Goal: Transaction & Acquisition: Purchase product/service

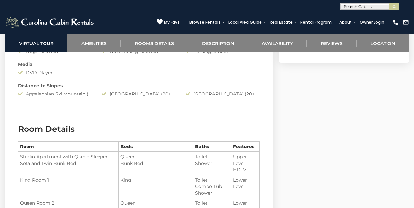
scroll to position [686, 0]
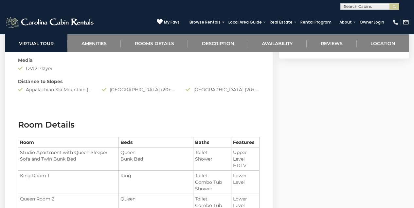
click at [175, 148] on td "Queen Bunk Bed" at bounding box center [156, 159] width 75 height 23
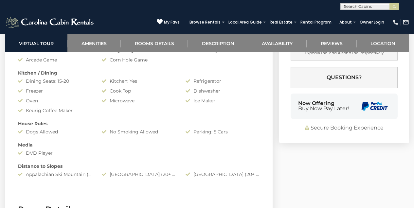
scroll to position [600, 0]
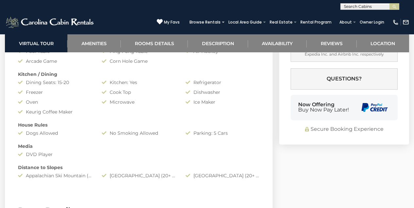
click at [54, 177] on div "Appalachian Ski Mountain (20+ Minute Drive)" at bounding box center [55, 175] width 84 height 7
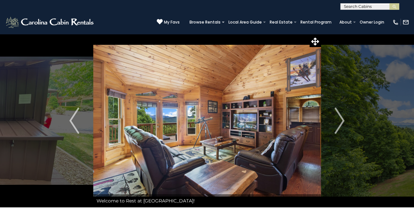
scroll to position [0, 0]
click at [339, 116] on img "Next" at bounding box center [340, 121] width 10 height 26
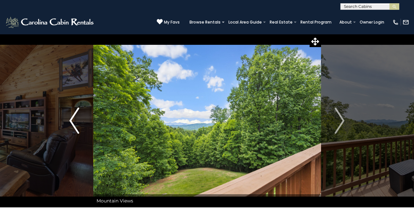
click at [73, 118] on img "Previous" at bounding box center [74, 121] width 10 height 26
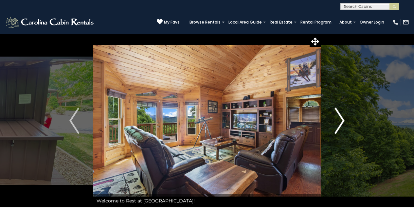
click at [343, 117] on img "Next" at bounding box center [340, 121] width 10 height 26
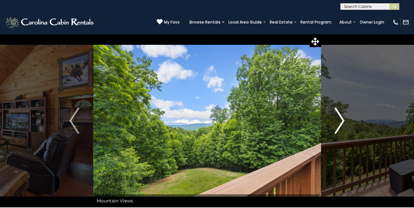
click at [343, 116] on img "Next" at bounding box center [340, 121] width 10 height 26
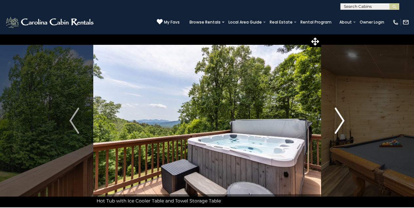
click at [343, 117] on img "Next" at bounding box center [340, 121] width 10 height 26
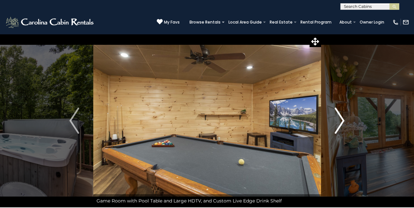
click at [343, 121] on img "Next" at bounding box center [340, 121] width 10 height 26
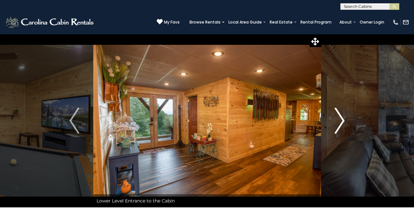
click at [343, 118] on img "Next" at bounding box center [340, 121] width 10 height 26
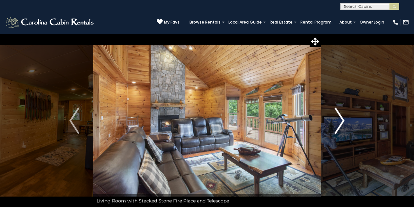
click at [344, 118] on img "Next" at bounding box center [340, 121] width 10 height 26
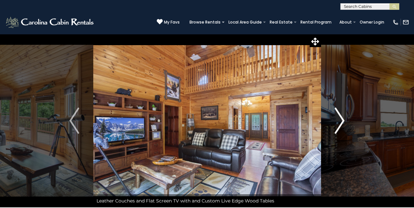
click at [344, 119] on img "Next" at bounding box center [340, 121] width 10 height 26
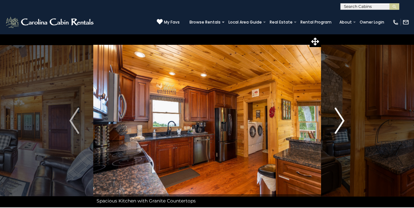
click at [342, 120] on img "Next" at bounding box center [340, 121] width 10 height 26
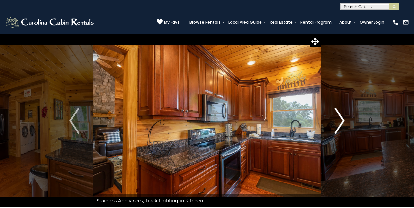
click at [342, 119] on img "Next" at bounding box center [340, 121] width 10 height 26
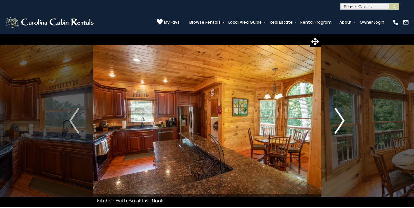
click at [342, 118] on img "Next" at bounding box center [340, 121] width 10 height 26
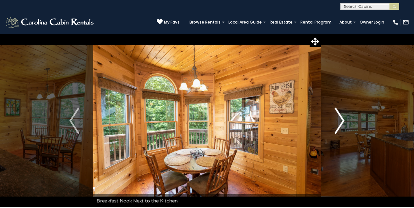
click at [343, 118] on img "Next" at bounding box center [340, 121] width 10 height 26
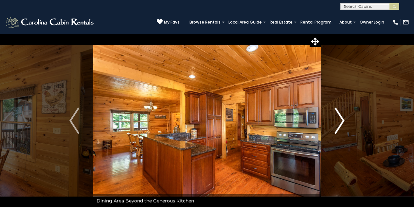
click at [341, 118] on img "Next" at bounding box center [340, 121] width 10 height 26
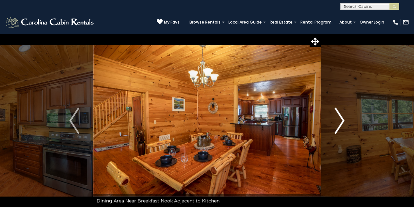
click at [343, 117] on img "Next" at bounding box center [340, 121] width 10 height 26
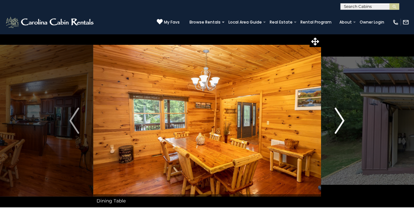
click at [342, 118] on img "Next" at bounding box center [340, 121] width 10 height 26
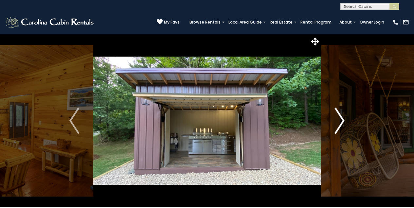
click at [342, 117] on img "Next" at bounding box center [340, 121] width 10 height 26
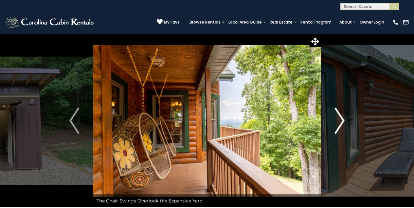
click at [342, 118] on img "Next" at bounding box center [340, 121] width 10 height 26
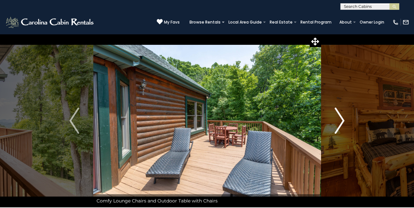
click at [342, 118] on img "Next" at bounding box center [340, 121] width 10 height 26
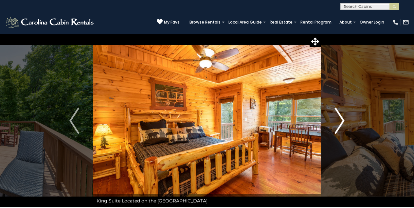
click at [342, 117] on img "Next" at bounding box center [340, 121] width 10 height 26
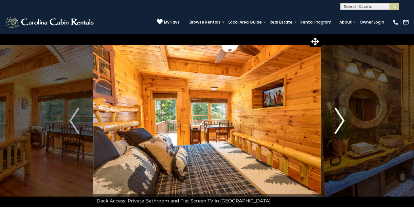
click at [343, 117] on img "Next" at bounding box center [340, 121] width 10 height 26
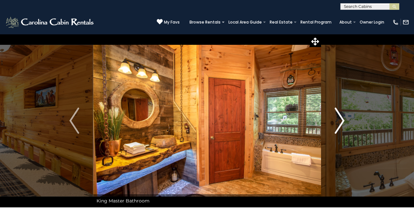
click at [343, 117] on img "Next" at bounding box center [340, 121] width 10 height 26
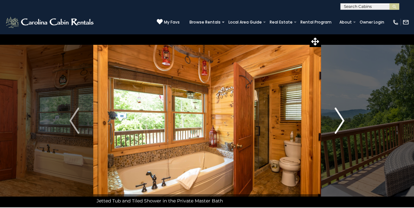
click at [343, 117] on img "Next" at bounding box center [340, 121] width 10 height 26
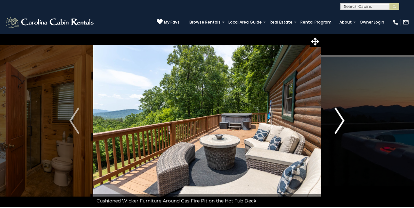
click at [343, 120] on img "Next" at bounding box center [340, 121] width 10 height 26
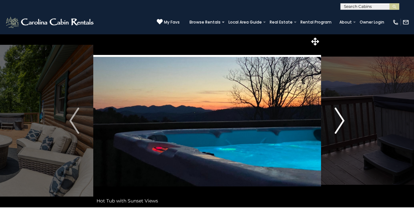
click at [343, 121] on img "Next" at bounding box center [340, 121] width 10 height 26
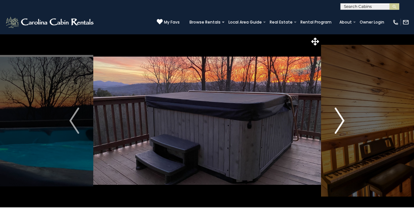
click at [343, 120] on img "Next" at bounding box center [340, 121] width 10 height 26
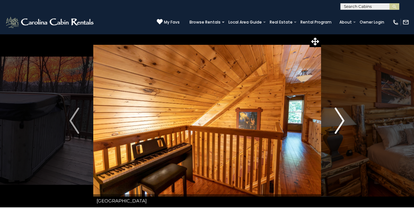
click at [337, 125] on img "Next" at bounding box center [340, 121] width 10 height 26
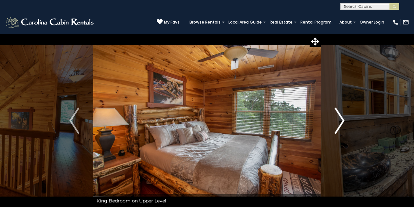
click at [342, 121] on img "Next" at bounding box center [340, 121] width 10 height 26
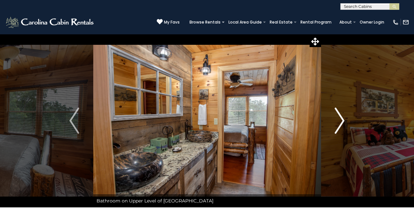
click at [342, 119] on img "Next" at bounding box center [340, 121] width 10 height 26
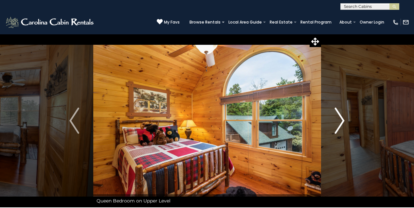
click at [344, 117] on img "Next" at bounding box center [340, 121] width 10 height 26
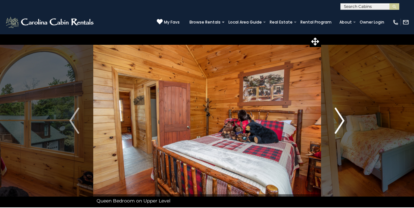
click at [343, 120] on img "Next" at bounding box center [340, 121] width 10 height 26
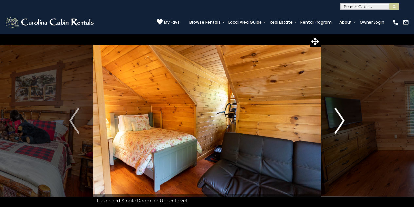
click at [343, 120] on img "Next" at bounding box center [340, 121] width 10 height 26
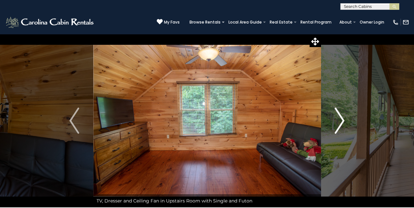
click at [343, 120] on img "Next" at bounding box center [340, 121] width 10 height 26
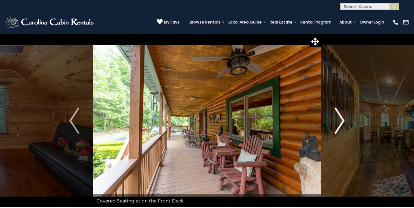
click at [342, 124] on img "Next" at bounding box center [340, 121] width 10 height 26
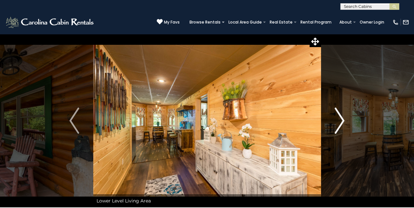
click at [342, 124] on img "Next" at bounding box center [340, 121] width 10 height 26
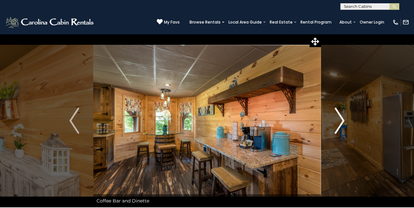
click at [343, 121] on img "Next" at bounding box center [340, 121] width 10 height 26
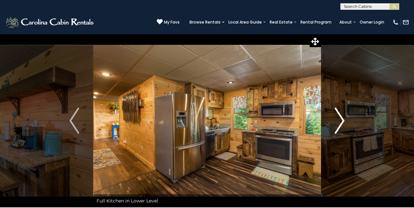
click at [344, 122] on img "Next" at bounding box center [340, 121] width 10 height 26
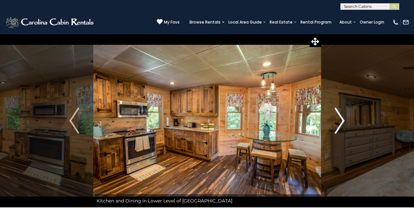
click at [343, 118] on img "Next" at bounding box center [340, 121] width 10 height 26
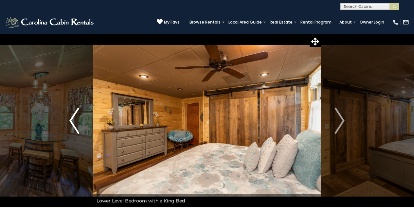
click at [73, 127] on img "Previous" at bounding box center [74, 121] width 10 height 26
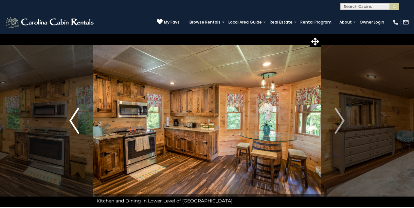
click at [73, 127] on img "Previous" at bounding box center [74, 121] width 10 height 26
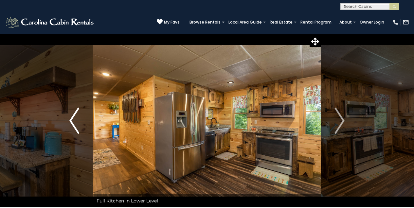
click at [73, 127] on img "Previous" at bounding box center [74, 121] width 10 height 26
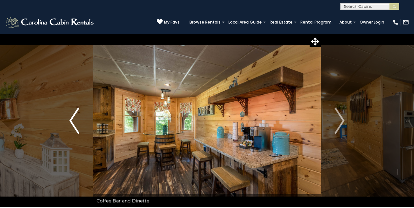
click at [73, 127] on img "Previous" at bounding box center [74, 121] width 10 height 26
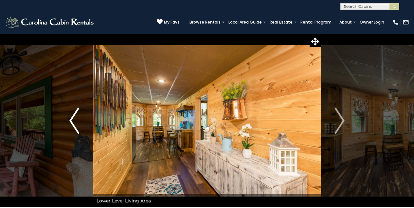
click at [73, 127] on img "Previous" at bounding box center [74, 121] width 10 height 26
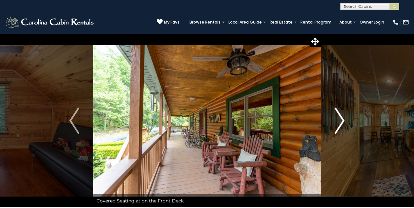
click at [344, 122] on img "Next" at bounding box center [340, 121] width 10 height 26
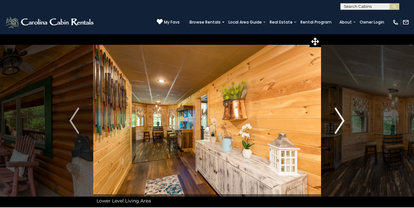
click at [344, 122] on img "Next" at bounding box center [340, 121] width 10 height 26
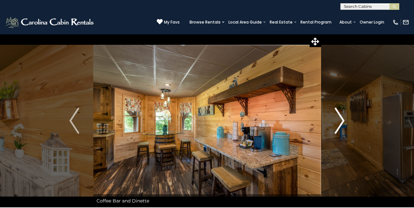
click at [343, 121] on img "Next" at bounding box center [340, 121] width 10 height 26
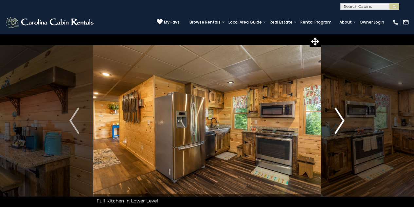
click at [343, 120] on img "Next" at bounding box center [340, 121] width 10 height 26
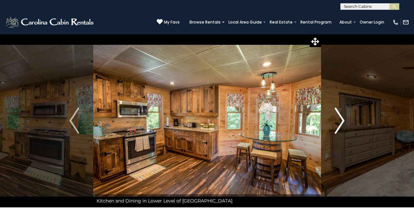
click at [343, 120] on img "Next" at bounding box center [340, 121] width 10 height 26
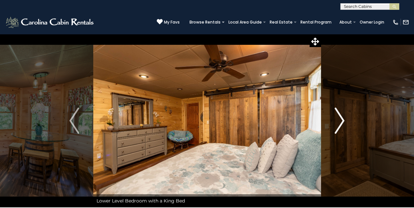
click at [342, 121] on img "Next" at bounding box center [340, 121] width 10 height 26
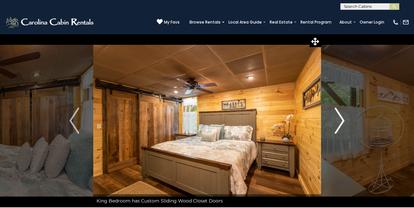
click at [342, 120] on img "Next" at bounding box center [340, 121] width 10 height 26
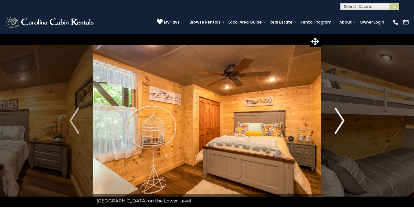
click at [341, 118] on img "Next" at bounding box center [340, 121] width 10 height 26
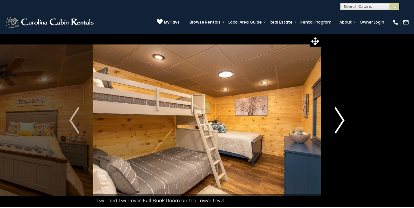
scroll to position [0, 0]
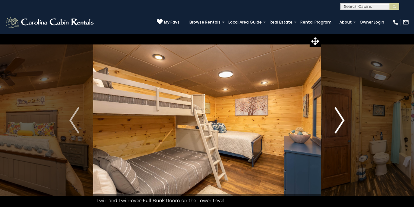
click at [342, 118] on img "Next" at bounding box center [340, 120] width 10 height 26
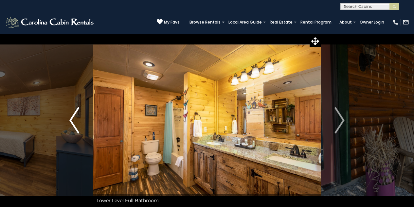
click at [71, 120] on img "Previous" at bounding box center [74, 120] width 10 height 26
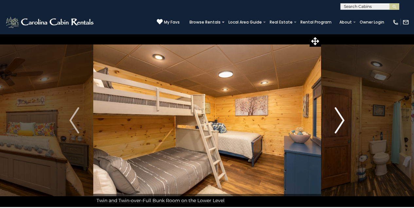
click at [343, 121] on img "Next" at bounding box center [340, 120] width 10 height 26
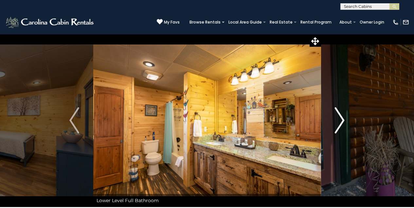
click at [343, 121] on img "Next" at bounding box center [340, 120] width 10 height 26
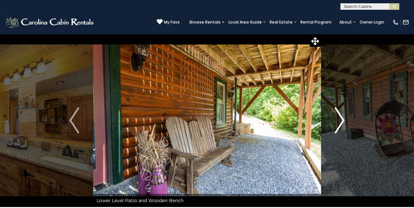
click at [343, 121] on img "Next" at bounding box center [340, 120] width 10 height 26
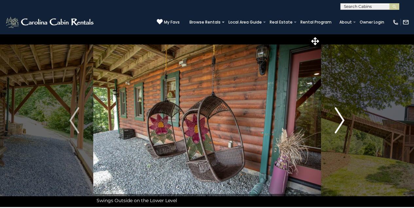
click at [343, 121] on img "Next" at bounding box center [340, 120] width 10 height 26
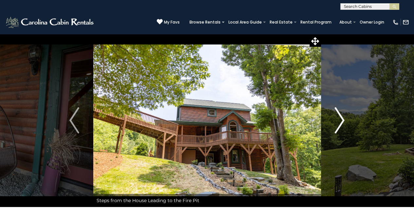
click at [342, 117] on img "Next" at bounding box center [340, 120] width 10 height 26
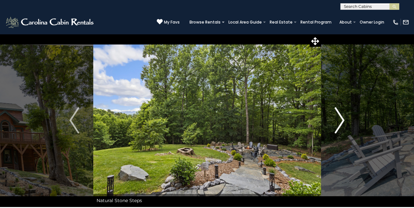
click at [341, 117] on img "Next" at bounding box center [340, 120] width 10 height 26
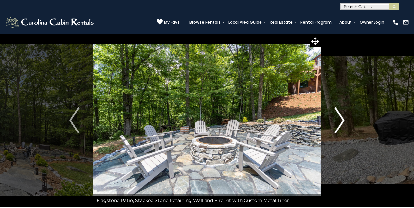
click at [342, 117] on img "Next" at bounding box center [340, 120] width 10 height 26
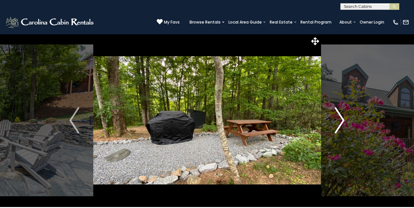
click at [342, 117] on img "Next" at bounding box center [340, 120] width 10 height 26
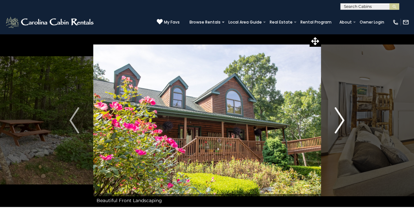
click at [342, 117] on img "Next" at bounding box center [340, 120] width 10 height 26
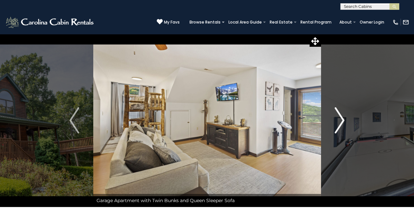
click at [343, 119] on img "Next" at bounding box center [340, 120] width 10 height 26
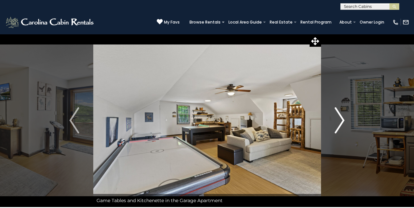
click at [343, 118] on img "Next" at bounding box center [340, 120] width 10 height 26
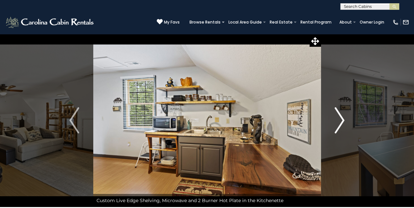
click at [343, 118] on img "Next" at bounding box center [340, 120] width 10 height 26
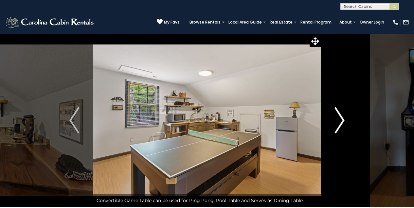
click at [343, 118] on img "Next" at bounding box center [340, 120] width 10 height 26
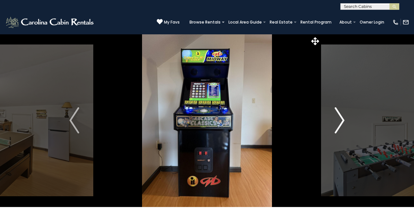
click at [343, 118] on img "Next" at bounding box center [340, 120] width 10 height 26
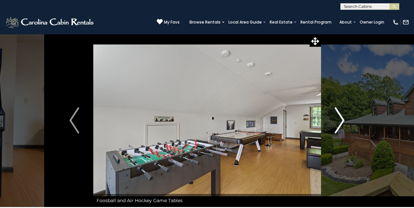
click at [343, 118] on img "Next" at bounding box center [340, 120] width 10 height 26
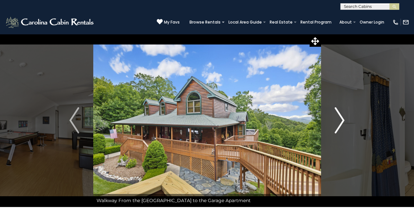
click at [343, 118] on img "Next" at bounding box center [340, 120] width 10 height 26
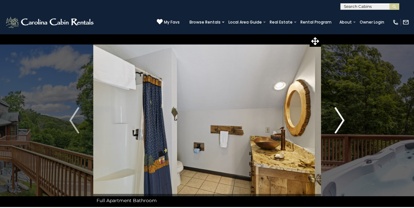
click at [343, 117] on img "Next" at bounding box center [340, 120] width 10 height 26
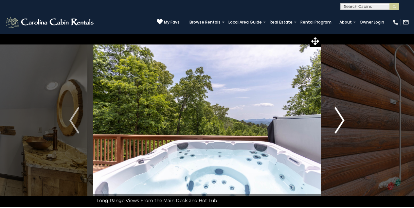
click at [343, 117] on img "Next" at bounding box center [340, 120] width 10 height 26
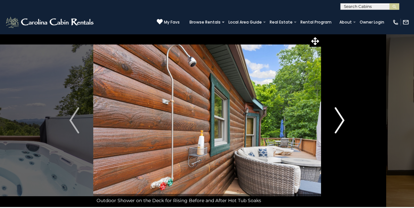
click at [343, 117] on img "Next" at bounding box center [340, 120] width 10 height 26
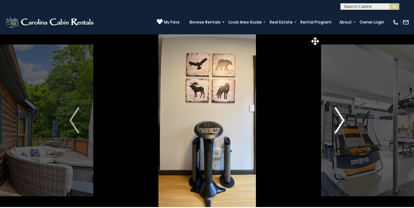
click at [343, 117] on img "Next" at bounding box center [340, 120] width 10 height 26
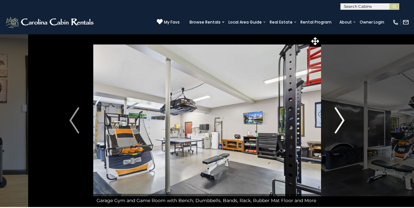
click at [342, 115] on img "Next" at bounding box center [340, 120] width 10 height 26
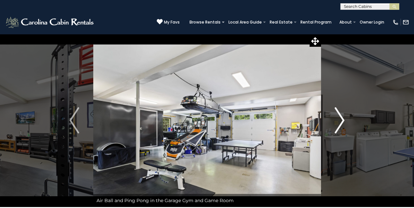
click at [341, 114] on img "Next" at bounding box center [340, 120] width 10 height 26
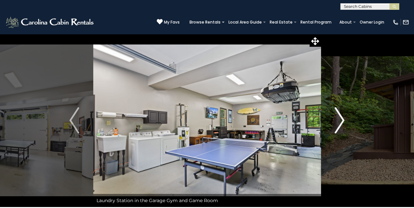
click at [341, 114] on img "Next" at bounding box center [340, 120] width 10 height 26
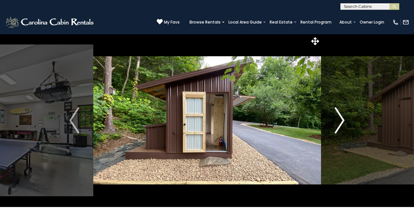
click at [341, 114] on img "Next" at bounding box center [340, 120] width 10 height 26
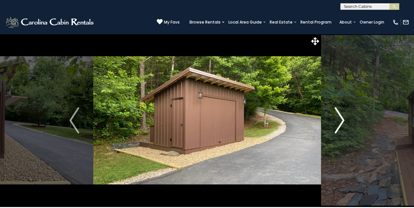
click at [341, 114] on img "Next" at bounding box center [340, 120] width 10 height 26
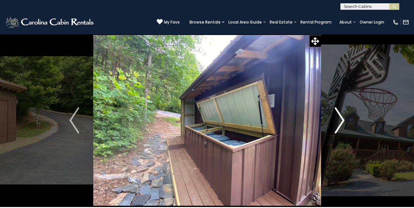
click at [342, 115] on img "Next" at bounding box center [340, 120] width 10 height 26
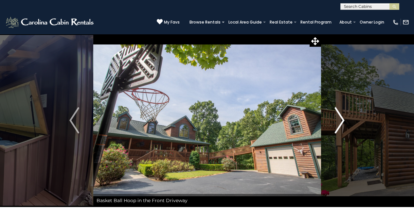
click at [341, 115] on img "Next" at bounding box center [340, 120] width 10 height 26
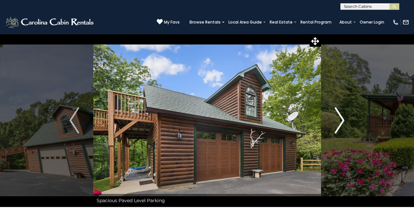
click at [341, 116] on img "Next" at bounding box center [340, 120] width 10 height 26
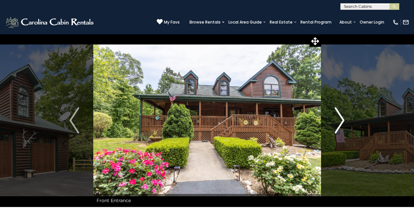
click at [340, 114] on img "Next" at bounding box center [340, 120] width 10 height 26
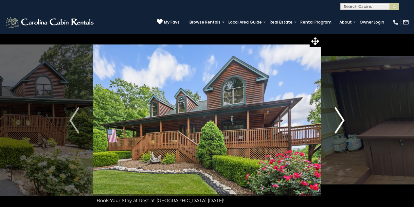
click at [340, 114] on img "Next" at bounding box center [340, 120] width 10 height 26
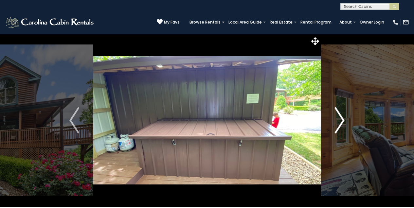
click at [340, 114] on img "Next" at bounding box center [340, 120] width 10 height 26
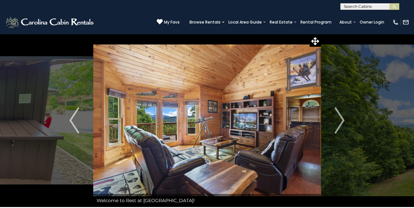
click at [348, 5] on input "text" at bounding box center [369, 8] width 57 height 7
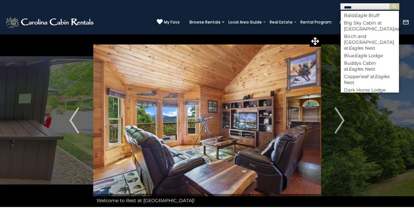
type input "*****"
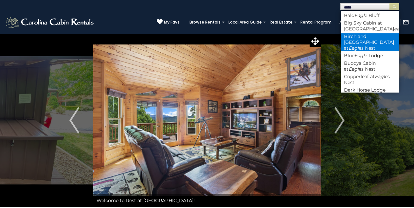
drag, startPoint x: 351, startPoint y: 18, endPoint x: 363, endPoint y: 40, distance: 24.6
click at [363, 40] on li "Birch and Squirrel Lodge at Eagl es Nest" at bounding box center [370, 42] width 58 height 18
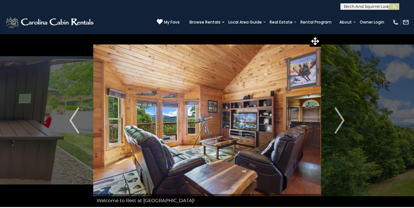
click at [376, 8] on input "text" at bounding box center [369, 8] width 57 height 7
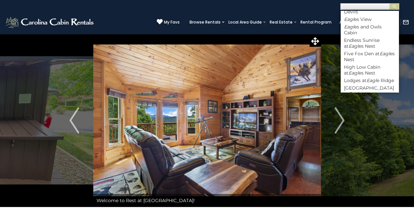
scroll to position [136, 0]
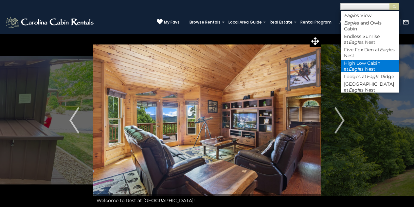
click at [370, 60] on li "High Low Cabin at Eagl es Nest" at bounding box center [370, 66] width 58 height 12
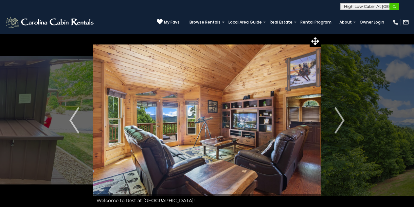
click at [397, 7] on button "submit" at bounding box center [394, 6] width 10 height 7
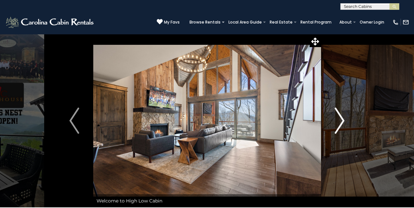
click at [342, 122] on img "Next" at bounding box center [340, 121] width 10 height 26
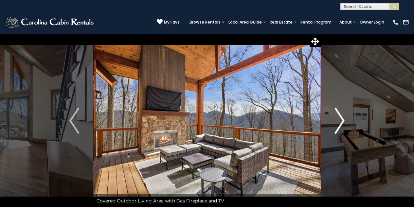
click at [343, 124] on img "Next" at bounding box center [340, 121] width 10 height 26
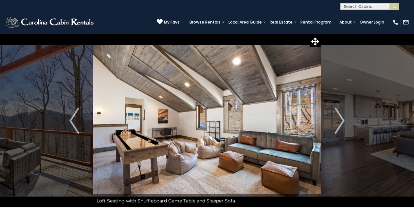
click at [346, 10] on div "(828) 295-6000 My Favs Browse Rentals Local Area Guide Activities & Attractions…" at bounding box center [207, 22] width 414 height 25
click at [346, 6] on input "text" at bounding box center [369, 8] width 57 height 7
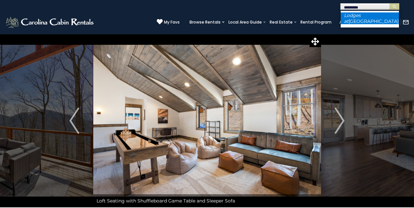
type input "*********"
click at [375, 15] on li "Lodges at Eagle Ridge" at bounding box center [370, 18] width 58 height 12
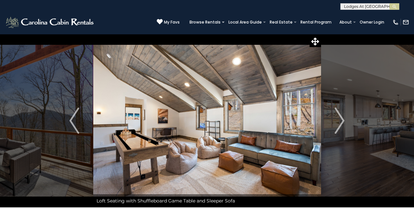
scroll to position [1, 0]
click at [394, 8] on img "submit" at bounding box center [394, 6] width 5 height 5
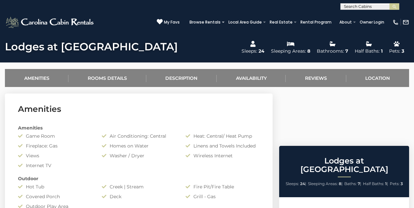
scroll to position [237, 0]
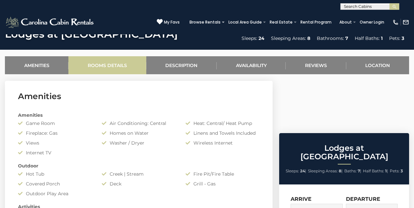
click at [112, 72] on link "Rooms Details" at bounding box center [107, 65] width 78 height 18
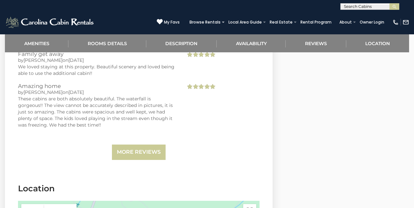
scroll to position [1462, 0]
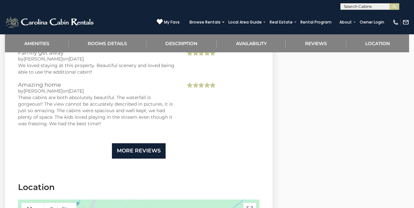
click at [134, 143] on link "More Reviews" at bounding box center [139, 150] width 54 height 15
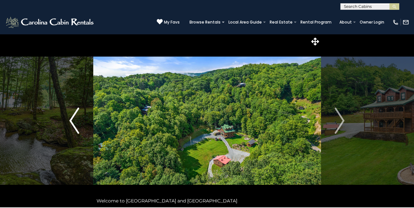
scroll to position [7, 0]
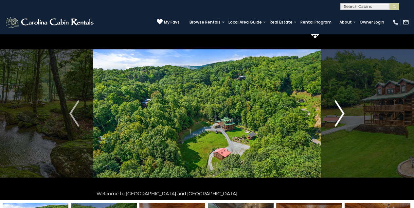
click at [342, 113] on img "Next" at bounding box center [340, 113] width 10 height 26
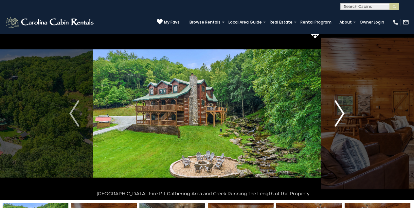
click at [342, 114] on img "Next" at bounding box center [340, 113] width 10 height 26
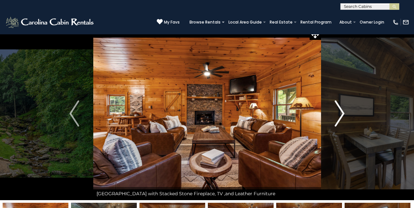
click at [342, 114] on img "Next" at bounding box center [340, 113] width 10 height 26
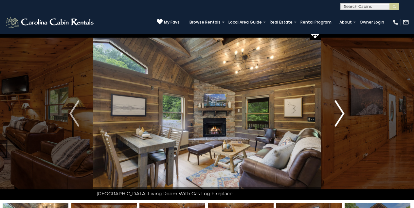
click at [340, 110] on img "Next" at bounding box center [340, 113] width 10 height 26
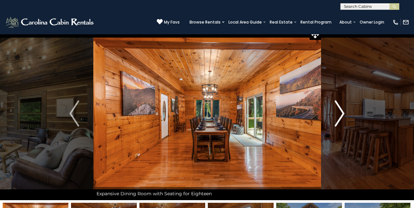
click at [341, 110] on img "Next" at bounding box center [340, 113] width 10 height 26
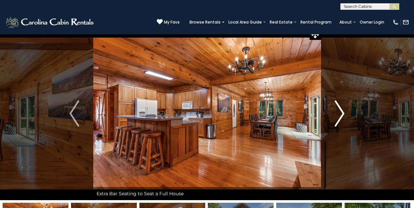
click at [342, 112] on img "Next" at bounding box center [340, 113] width 10 height 26
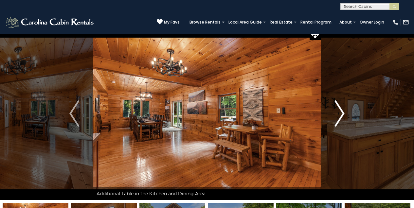
click at [343, 113] on img "Next" at bounding box center [340, 113] width 10 height 26
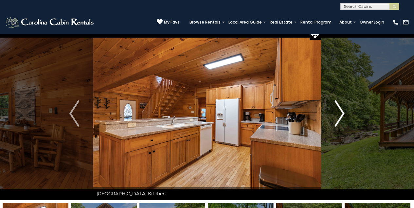
click at [343, 112] on img "Next" at bounding box center [340, 113] width 10 height 26
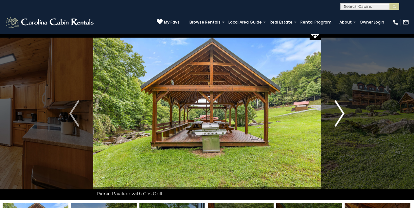
click at [343, 112] on img "Next" at bounding box center [340, 113] width 10 height 26
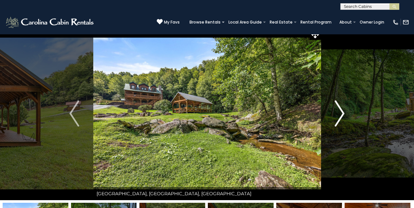
click at [342, 111] on img "Next" at bounding box center [340, 113] width 10 height 26
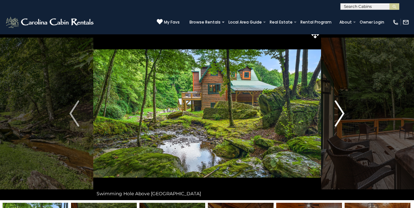
click at [342, 111] on img "Next" at bounding box center [340, 113] width 10 height 26
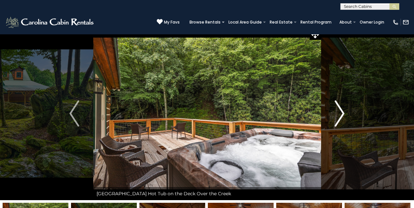
click at [342, 110] on img "Next" at bounding box center [340, 113] width 10 height 26
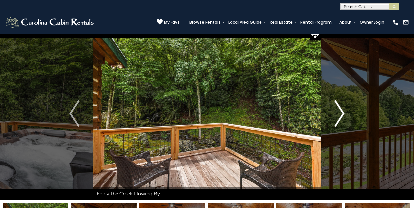
click at [342, 110] on img "Next" at bounding box center [340, 113] width 10 height 26
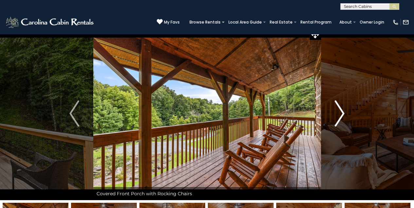
click at [341, 108] on img "Next" at bounding box center [340, 113] width 10 height 26
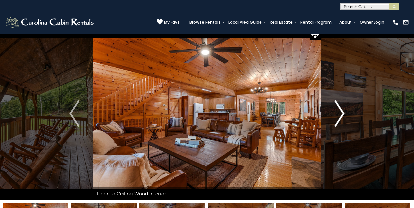
click at [342, 109] on img "Next" at bounding box center [340, 113] width 10 height 26
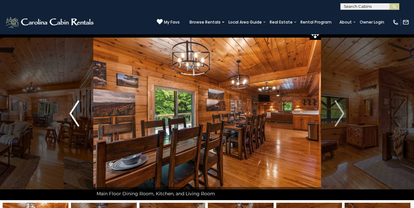
click at [70, 112] on img "Previous" at bounding box center [74, 113] width 10 height 26
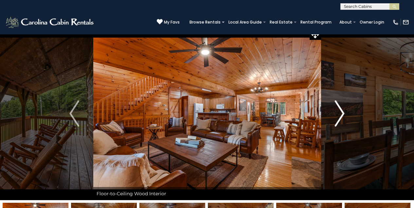
click at [343, 111] on img "Next" at bounding box center [340, 113] width 10 height 26
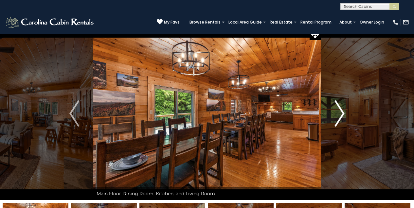
click at [343, 111] on img "Next" at bounding box center [340, 113] width 10 height 26
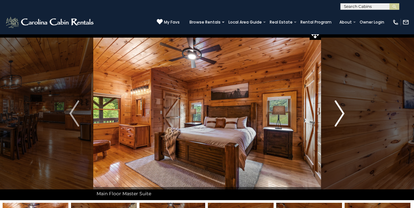
click at [341, 113] on img "Next" at bounding box center [340, 113] width 10 height 26
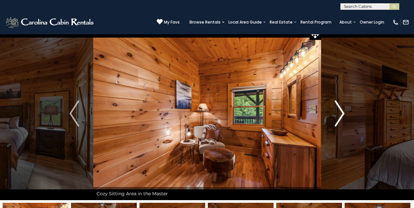
click at [341, 112] on img "Next" at bounding box center [340, 113] width 10 height 26
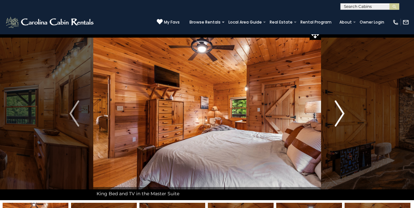
click at [342, 112] on img "Next" at bounding box center [340, 113] width 10 height 26
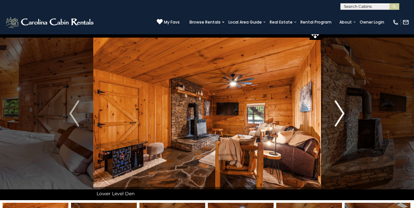
click at [343, 111] on img "Next" at bounding box center [340, 113] width 10 height 26
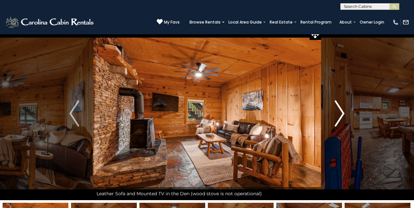
click at [341, 111] on img "Next" at bounding box center [340, 113] width 10 height 26
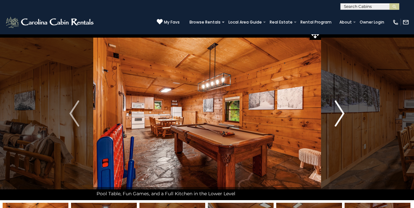
click at [343, 111] on img "Next" at bounding box center [340, 113] width 10 height 26
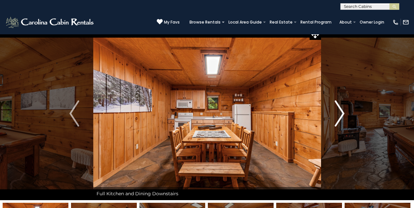
click at [343, 111] on img "Next" at bounding box center [340, 113] width 10 height 26
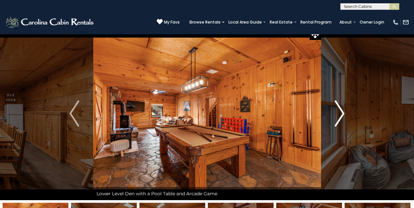
click at [343, 110] on img "Next" at bounding box center [340, 113] width 10 height 26
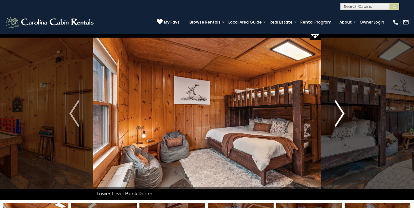
click at [342, 111] on img "Next" at bounding box center [340, 113] width 10 height 26
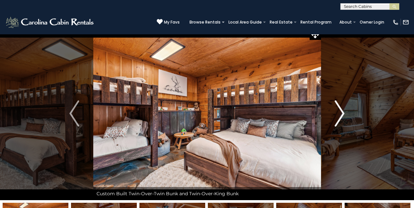
click at [343, 112] on img "Next" at bounding box center [340, 113] width 10 height 26
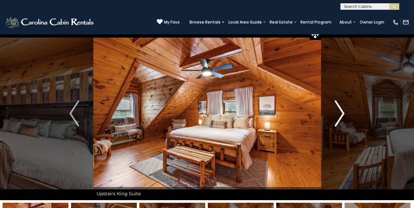
click at [343, 112] on img "Next" at bounding box center [340, 113] width 10 height 26
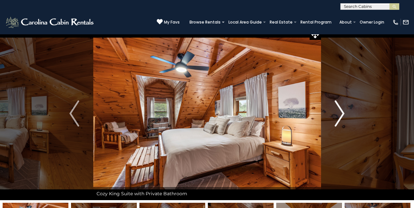
click at [342, 112] on img "Next" at bounding box center [340, 113] width 10 height 26
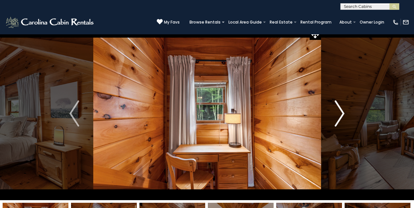
click at [343, 113] on img "Next" at bounding box center [340, 113] width 10 height 26
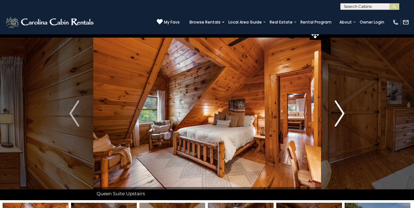
click at [343, 112] on img "Next" at bounding box center [340, 113] width 10 height 26
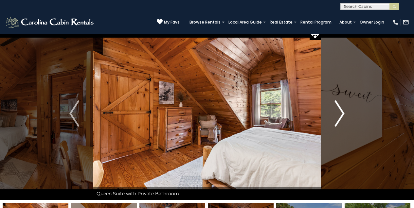
click at [344, 112] on img "Next" at bounding box center [340, 113] width 10 height 26
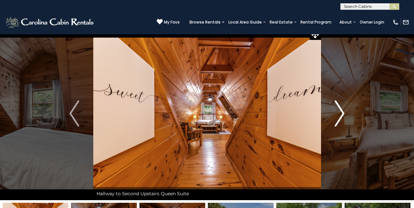
click at [343, 112] on img "Next" at bounding box center [340, 113] width 10 height 26
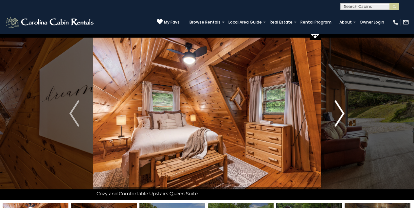
click at [343, 112] on img "Next" at bounding box center [340, 113] width 10 height 26
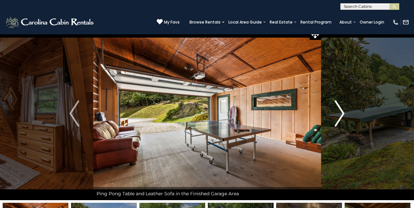
click at [343, 112] on img "Next" at bounding box center [340, 113] width 10 height 26
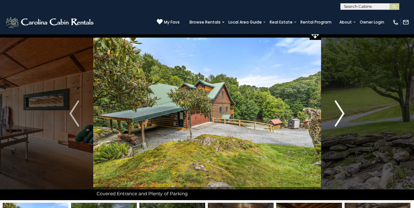
click at [343, 112] on img "Next" at bounding box center [340, 113] width 10 height 26
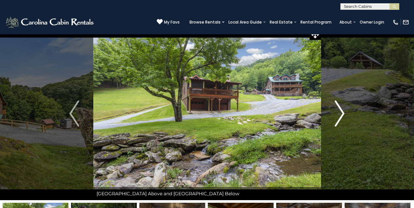
click at [343, 112] on img "Next" at bounding box center [340, 113] width 10 height 26
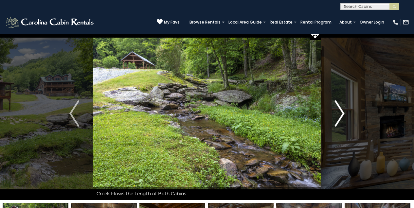
click at [343, 112] on img "Next" at bounding box center [340, 113] width 10 height 26
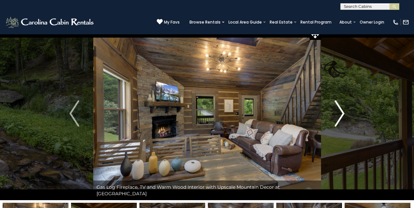
click at [344, 112] on img "Next" at bounding box center [340, 113] width 10 height 26
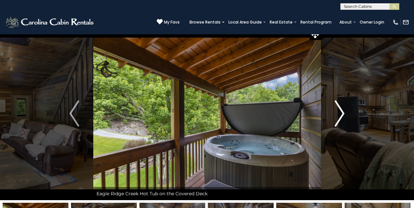
click at [343, 112] on img "Next" at bounding box center [340, 113] width 10 height 26
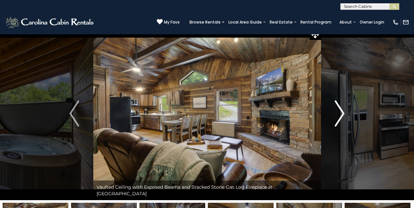
click at [341, 112] on img "Next" at bounding box center [340, 113] width 10 height 26
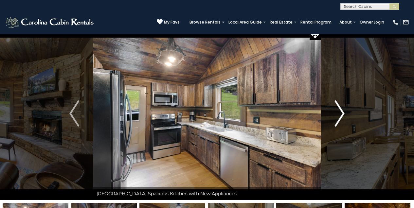
click at [341, 112] on img "Next" at bounding box center [340, 113] width 10 height 26
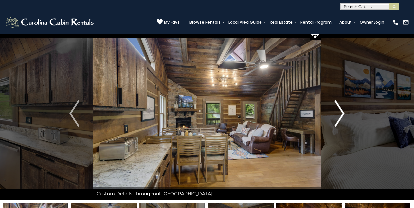
click at [340, 111] on img "Next" at bounding box center [340, 113] width 10 height 26
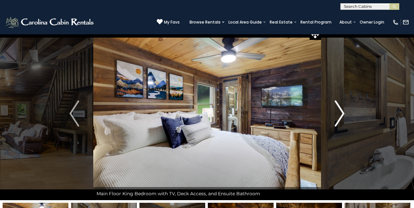
click at [340, 111] on img "Next" at bounding box center [340, 113] width 10 height 26
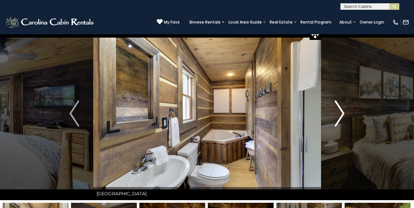
click at [340, 111] on img "Next" at bounding box center [340, 113] width 10 height 26
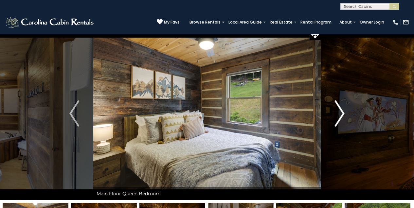
click at [340, 111] on img "Next" at bounding box center [340, 113] width 10 height 26
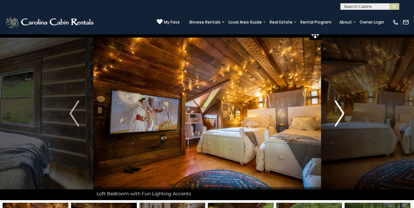
click at [343, 111] on img "Next" at bounding box center [340, 113] width 10 height 26
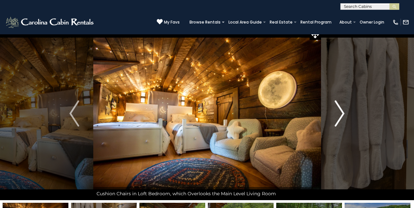
click at [339, 106] on img "Next" at bounding box center [340, 113] width 10 height 26
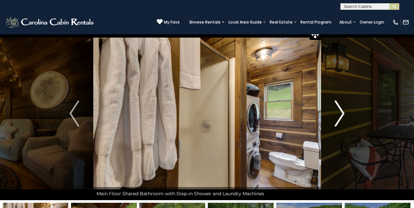
click at [339, 106] on img "Next" at bounding box center [340, 113] width 10 height 26
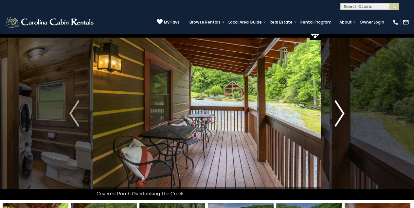
click at [339, 106] on img "Next" at bounding box center [340, 113] width 10 height 26
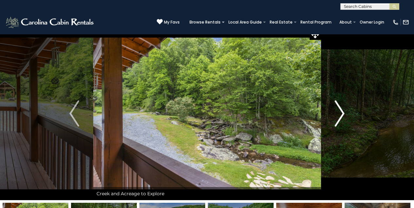
click at [340, 111] on img "Next" at bounding box center [340, 113] width 10 height 26
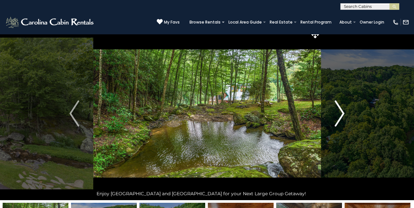
click at [346, 113] on button "Next" at bounding box center [340, 113] width 38 height 173
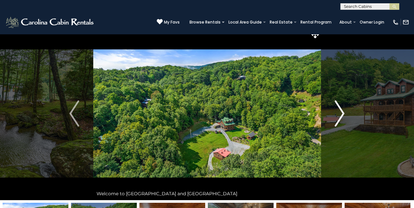
click at [344, 111] on img "Next" at bounding box center [340, 113] width 10 height 26
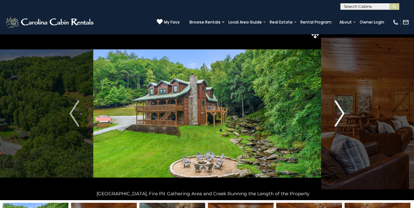
click at [343, 111] on img "Next" at bounding box center [340, 113] width 10 height 26
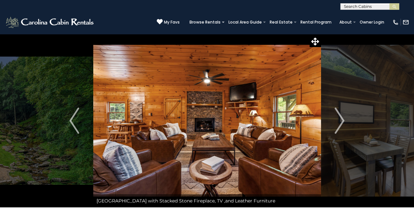
scroll to position [0, 0]
click at [344, 121] on img "Next" at bounding box center [340, 121] width 10 height 26
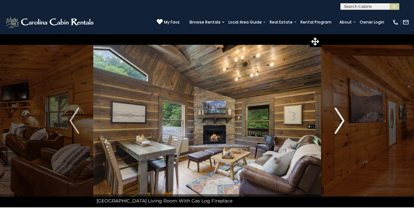
click at [343, 120] on img "Next" at bounding box center [340, 121] width 10 height 26
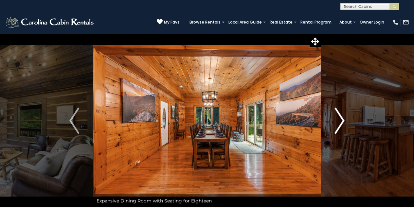
click at [343, 120] on img "Next" at bounding box center [340, 121] width 10 height 26
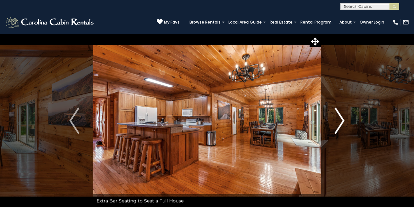
click at [343, 119] on img "Next" at bounding box center [340, 121] width 10 height 26
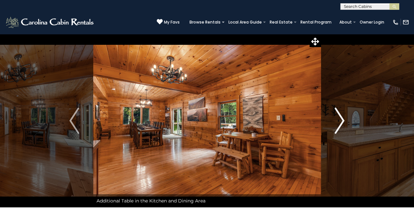
click at [343, 119] on img "Next" at bounding box center [340, 121] width 10 height 26
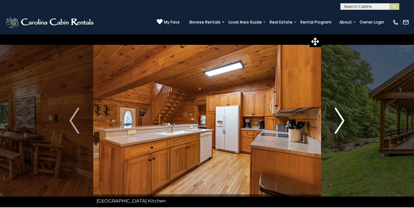
click at [342, 120] on img "Next" at bounding box center [340, 121] width 10 height 26
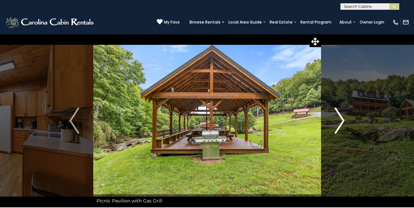
click at [342, 120] on img "Next" at bounding box center [340, 121] width 10 height 26
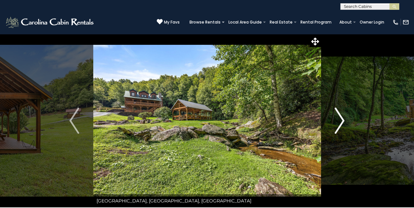
click at [343, 119] on img "Next" at bounding box center [340, 121] width 10 height 26
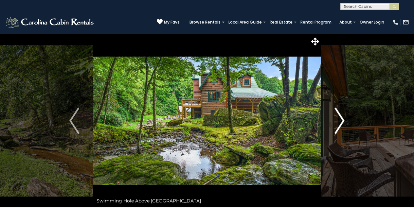
click at [343, 119] on img "Next" at bounding box center [340, 121] width 10 height 26
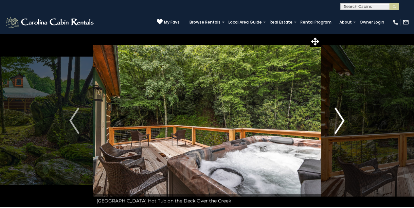
click at [342, 118] on img "Next" at bounding box center [340, 121] width 10 height 26
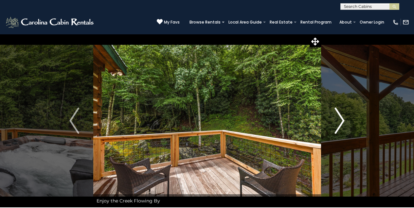
click at [344, 119] on img "Next" at bounding box center [340, 121] width 10 height 26
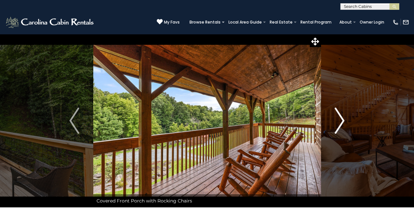
click at [343, 118] on img "Next" at bounding box center [340, 121] width 10 height 26
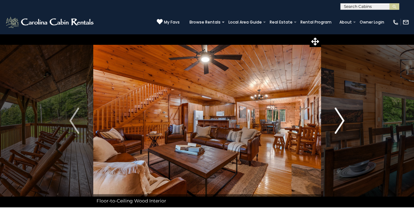
click at [343, 118] on img "Next" at bounding box center [340, 121] width 10 height 26
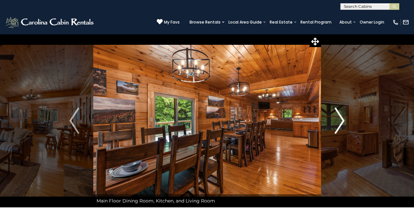
click at [342, 119] on img "Next" at bounding box center [340, 121] width 10 height 26
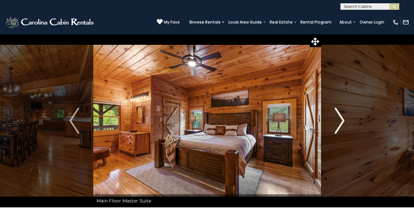
click at [342, 117] on img "Next" at bounding box center [340, 121] width 10 height 26
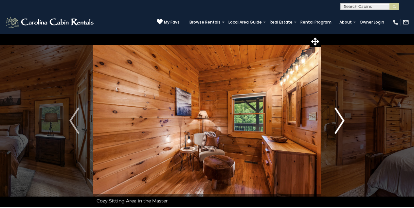
click at [340, 119] on img "Next" at bounding box center [340, 121] width 10 height 26
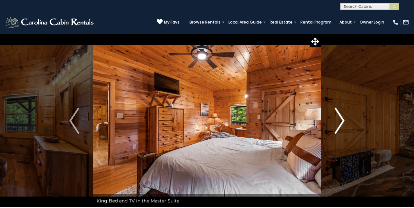
click at [339, 120] on img "Next" at bounding box center [340, 121] width 10 height 26
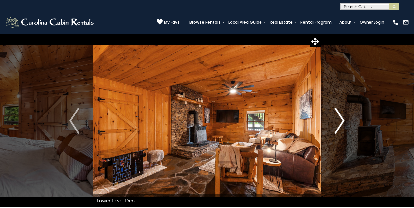
click at [343, 120] on img "Next" at bounding box center [340, 121] width 10 height 26
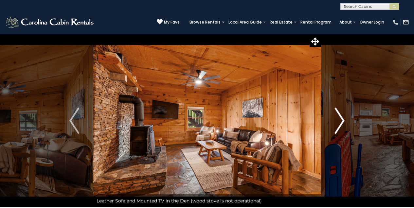
click at [343, 120] on img "Next" at bounding box center [340, 121] width 10 height 26
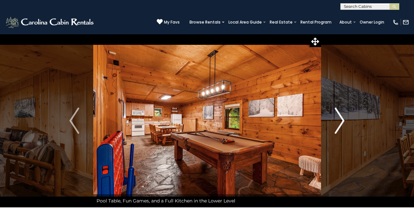
click at [343, 120] on img "Next" at bounding box center [340, 121] width 10 height 26
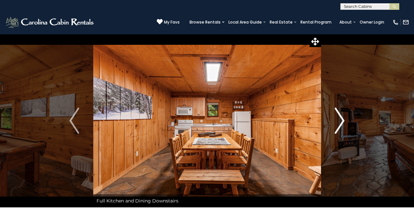
click at [343, 120] on img "Next" at bounding box center [340, 121] width 10 height 26
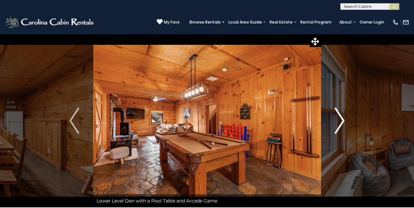
click at [343, 120] on img "Next" at bounding box center [340, 121] width 10 height 26
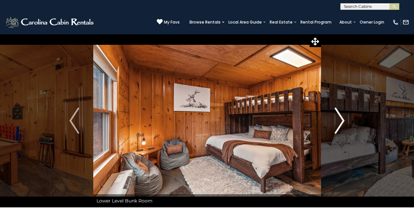
click at [342, 120] on img "Next" at bounding box center [340, 121] width 10 height 26
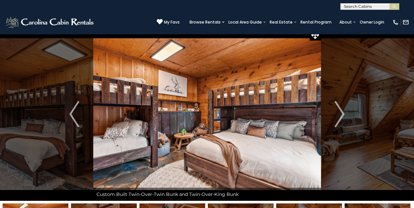
scroll to position [4, 0]
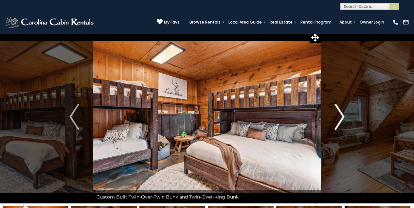
click at [341, 115] on img "Next" at bounding box center [340, 117] width 10 height 26
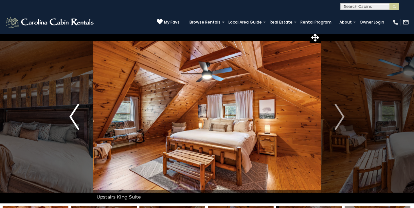
click at [71, 114] on img "Previous" at bounding box center [74, 117] width 10 height 26
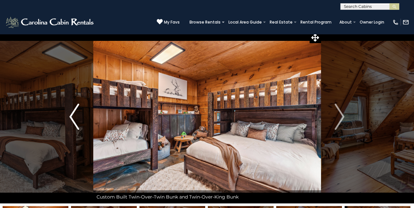
click at [70, 114] on img "Previous" at bounding box center [74, 117] width 10 height 26
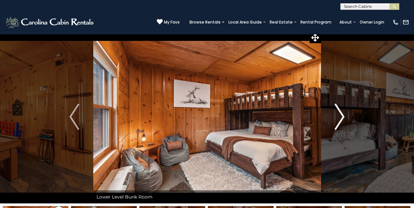
click at [342, 113] on img "Next" at bounding box center [340, 117] width 10 height 26
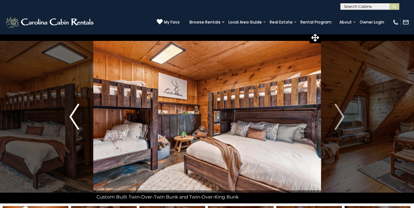
click at [72, 118] on img "Previous" at bounding box center [74, 117] width 10 height 26
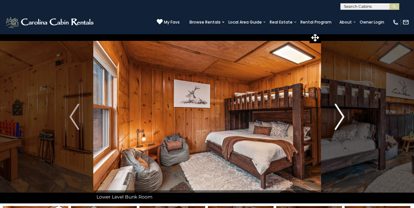
click at [342, 115] on img "Next" at bounding box center [340, 117] width 10 height 26
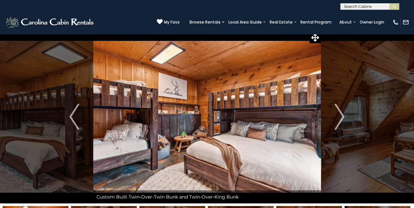
scroll to position [6, 0]
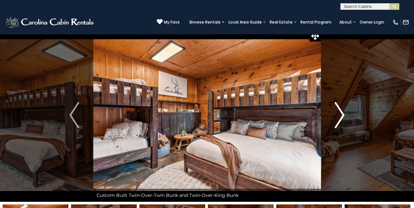
click at [342, 113] on img "Next" at bounding box center [340, 115] width 10 height 26
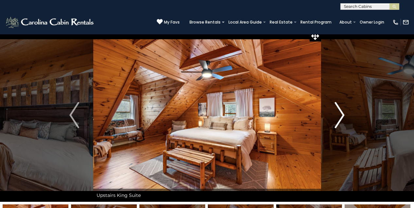
click at [342, 113] on img "Next" at bounding box center [340, 115] width 10 height 26
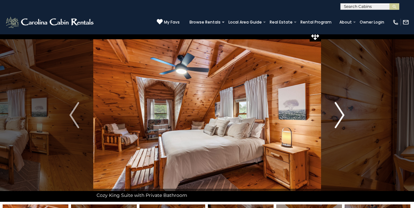
click at [342, 113] on img "Next" at bounding box center [340, 115] width 10 height 26
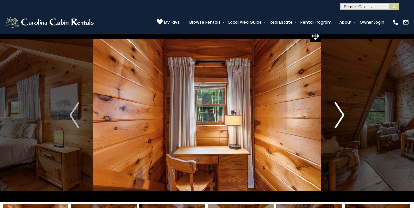
click at [342, 113] on img "Next" at bounding box center [340, 115] width 10 height 26
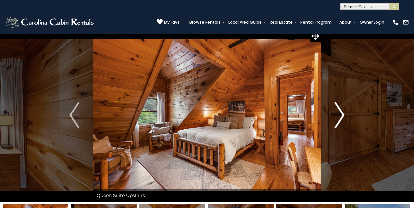
click at [342, 113] on img "Next" at bounding box center [340, 115] width 10 height 26
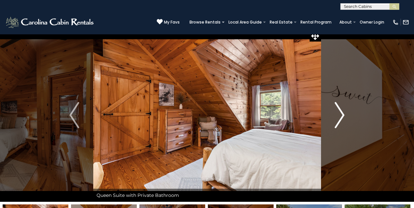
click at [343, 115] on img "Next" at bounding box center [340, 115] width 10 height 26
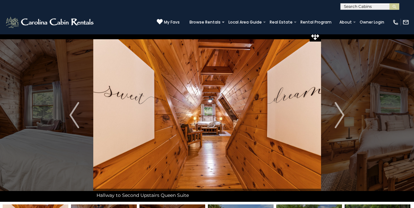
click at [219, 139] on img at bounding box center [207, 114] width 228 height 173
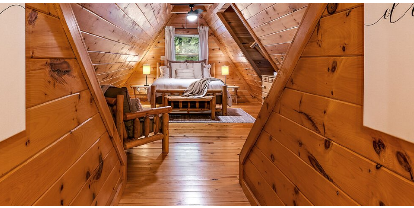
scroll to position [9, 0]
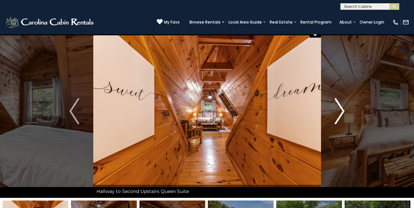
click at [344, 110] on img "Next" at bounding box center [340, 111] width 10 height 26
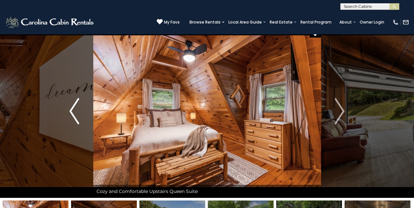
click at [73, 109] on img "Previous" at bounding box center [74, 111] width 10 height 26
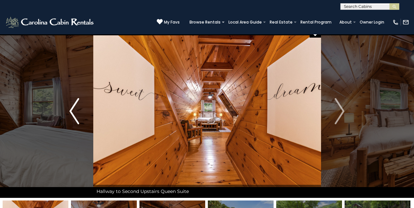
click at [73, 108] on img "Previous" at bounding box center [74, 111] width 10 height 26
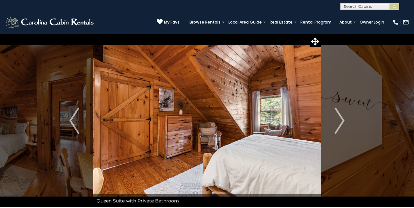
scroll to position [0, 0]
click at [364, 6] on input "text" at bounding box center [369, 8] width 57 height 7
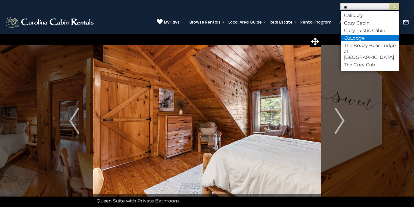
type input "**"
click at [373, 35] on li "Oz Lodge" at bounding box center [370, 38] width 58 height 6
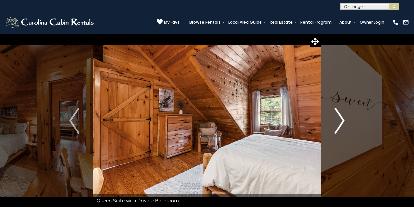
click at [342, 119] on img "Next" at bounding box center [340, 121] width 10 height 26
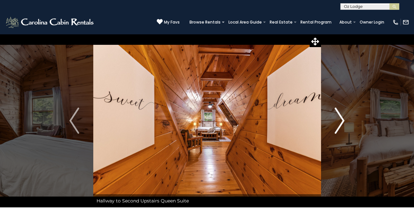
click at [342, 119] on img "Next" at bounding box center [340, 121] width 10 height 26
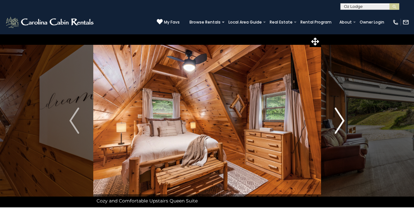
click at [342, 119] on img "Next" at bounding box center [340, 121] width 10 height 26
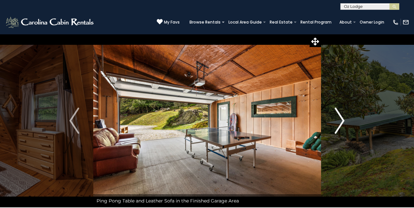
click at [342, 119] on img "Next" at bounding box center [340, 121] width 10 height 26
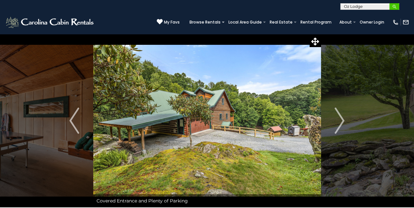
click at [395, 5] on img "submit" at bounding box center [394, 6] width 5 height 5
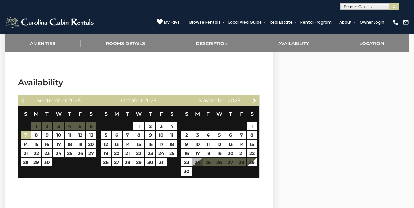
scroll to position [1304, 0]
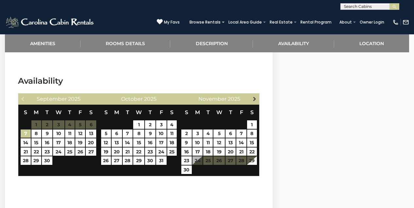
click at [255, 101] on span "Next" at bounding box center [254, 98] width 5 height 5
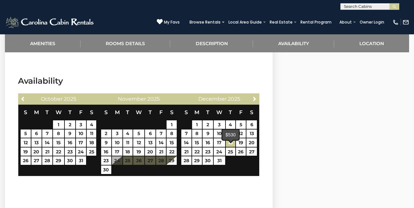
click at [232, 147] on link "18" at bounding box center [230, 142] width 9 height 9
type input "**********"
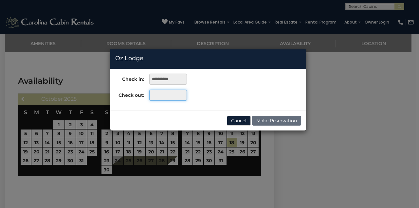
click at [162, 94] on input "text" at bounding box center [168, 95] width 38 height 11
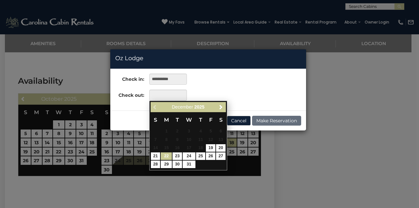
click at [166, 154] on link "22" at bounding box center [166, 157] width 11 height 8
type input "**********"
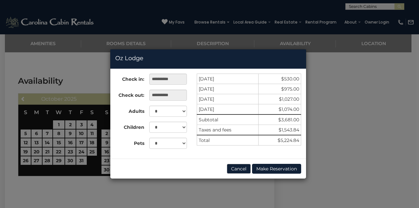
click at [238, 171] on button "Cancel" at bounding box center [239, 169] width 24 height 10
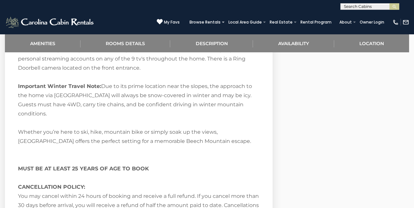
scroll to position [1126, 0]
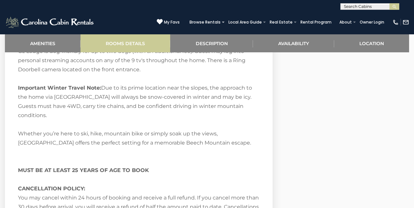
click at [111, 43] on link "Rooms Details" at bounding box center [126, 43] width 90 height 18
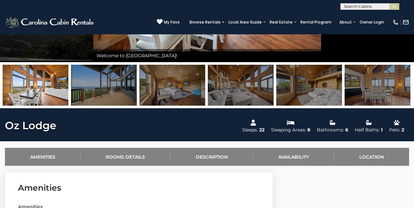
scroll to position [142, 0]
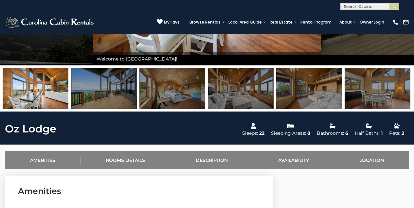
click at [173, 21] on span "My Favs" at bounding box center [172, 22] width 16 height 6
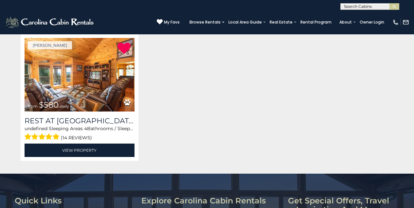
scroll to position [128, 0]
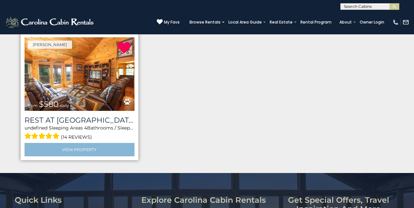
click at [76, 146] on link "View Property" at bounding box center [80, 149] width 110 height 13
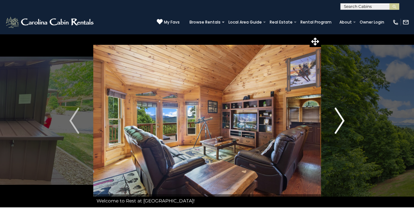
click at [343, 119] on img "Next" at bounding box center [340, 121] width 10 height 26
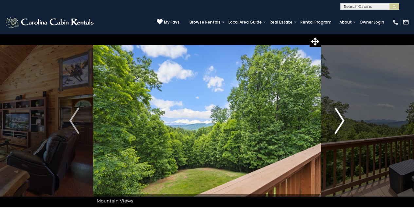
click at [343, 118] on img "Next" at bounding box center [340, 121] width 10 height 26
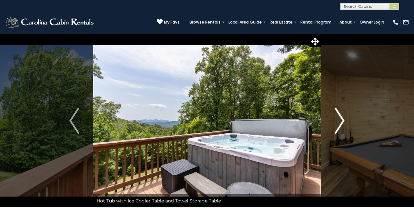
click at [343, 118] on img "Next" at bounding box center [340, 121] width 10 height 26
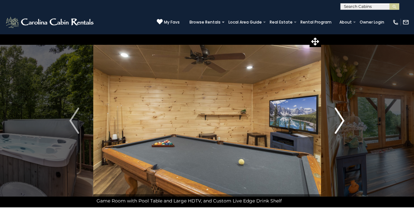
click at [343, 117] on img "Next" at bounding box center [340, 121] width 10 height 26
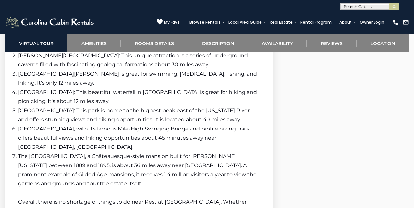
scroll to position [1328, 0]
click at [359, 6] on input "text" at bounding box center [369, 8] width 57 height 7
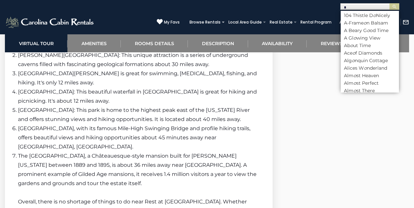
type input "**"
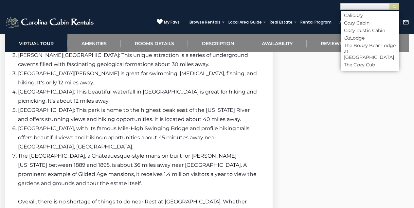
click at [394, 7] on button "submit" at bounding box center [394, 6] width 10 height 7
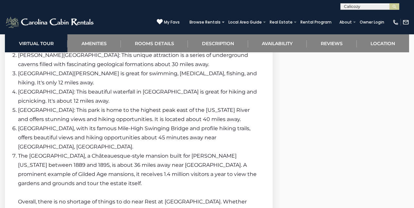
click at [368, 7] on input "text" at bounding box center [369, 8] width 57 height 7
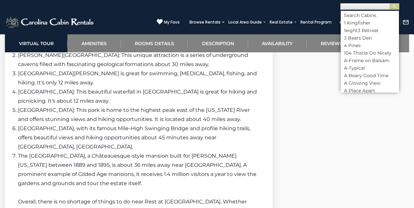
click at [360, 7] on input "text" at bounding box center [369, 8] width 57 height 7
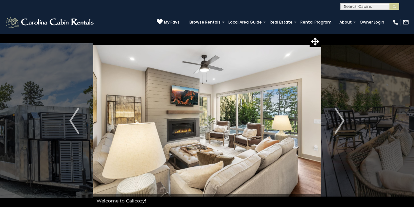
click at [353, 6] on input "text" at bounding box center [369, 8] width 57 height 7
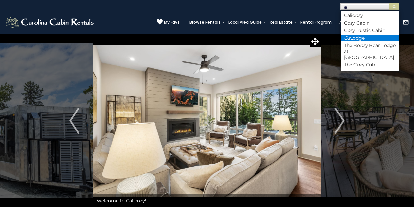
type input "**"
click at [362, 36] on li "Oz Lodge" at bounding box center [370, 38] width 58 height 6
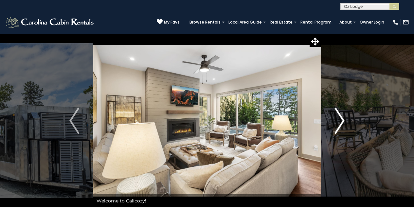
click at [343, 119] on img "Next" at bounding box center [340, 121] width 10 height 26
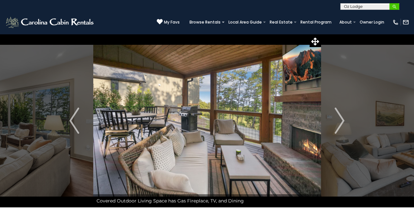
click at [393, 6] on img "submit" at bounding box center [394, 6] width 5 height 5
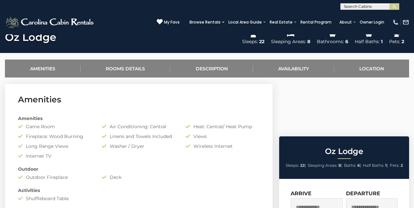
scroll to position [239, 0]
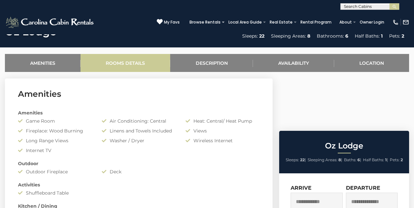
click at [114, 62] on link "Rooms Details" at bounding box center [126, 63] width 90 height 18
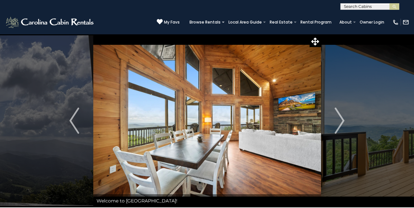
scroll to position [0, 0]
click at [342, 123] on img "Next" at bounding box center [340, 121] width 10 height 26
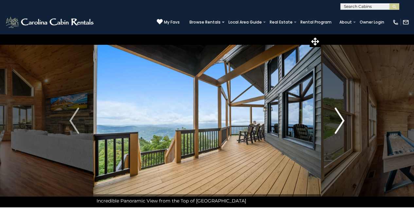
click at [342, 120] on img "Next" at bounding box center [340, 121] width 10 height 26
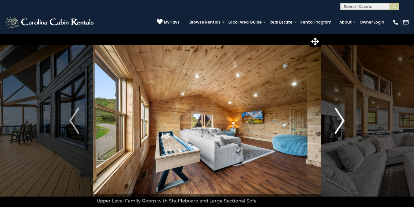
scroll to position [3, 0]
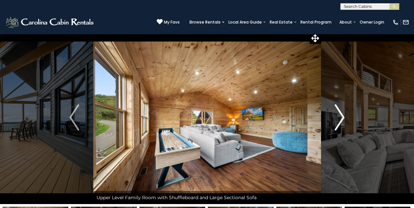
click at [341, 117] on img "Next" at bounding box center [340, 117] width 10 height 26
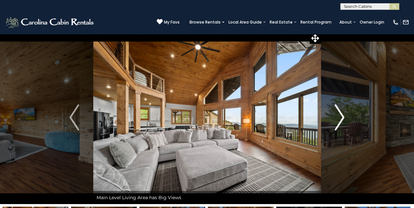
click at [343, 115] on img "Next" at bounding box center [340, 117] width 10 height 26
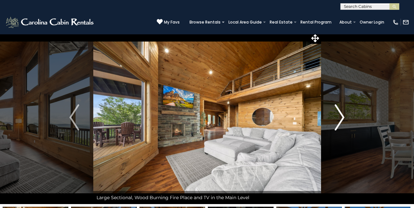
click at [343, 116] on img "Next" at bounding box center [340, 117] width 10 height 26
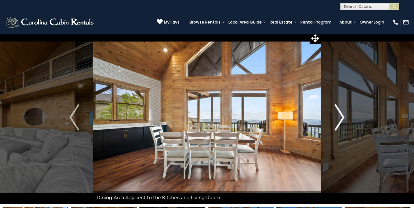
click at [341, 117] on img "Next" at bounding box center [340, 117] width 10 height 26
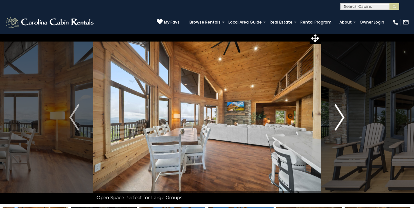
click at [341, 114] on img "Next" at bounding box center [340, 117] width 10 height 26
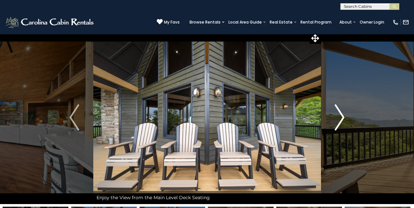
click at [341, 114] on img "Next" at bounding box center [340, 117] width 10 height 26
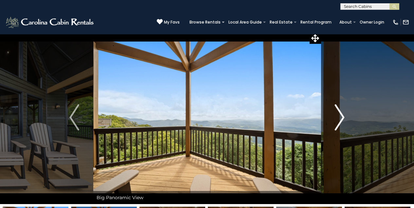
click at [341, 114] on img "Next" at bounding box center [340, 117] width 10 height 26
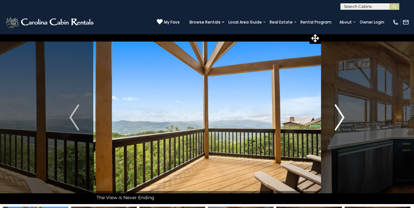
click at [341, 113] on img "Next" at bounding box center [340, 117] width 10 height 26
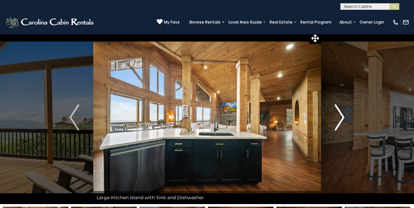
click at [342, 116] on img "Next" at bounding box center [340, 117] width 10 height 26
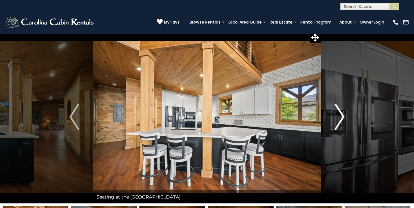
scroll to position [2, 0]
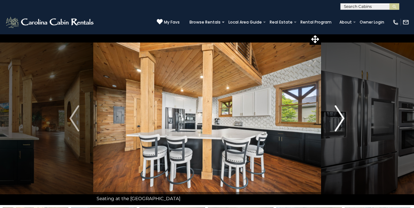
click at [341, 113] on img "Next" at bounding box center [340, 118] width 10 height 26
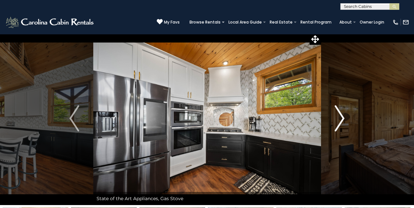
click at [343, 116] on img "Next" at bounding box center [340, 118] width 10 height 26
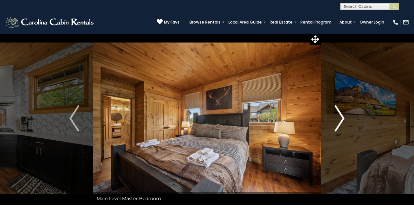
click at [342, 118] on img "Next" at bounding box center [340, 118] width 10 height 26
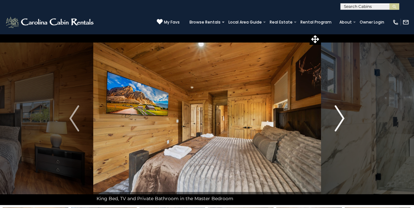
click at [340, 117] on img "Next" at bounding box center [340, 118] width 10 height 26
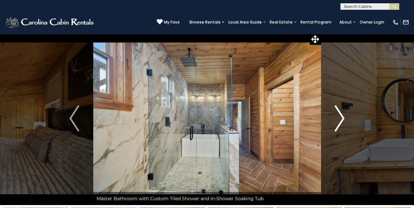
click at [342, 118] on img "Next" at bounding box center [340, 118] width 10 height 26
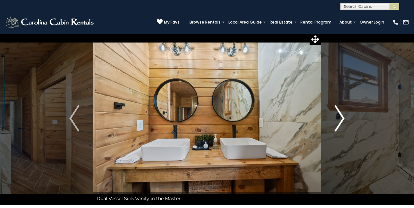
click at [343, 118] on img "Next" at bounding box center [340, 118] width 10 height 26
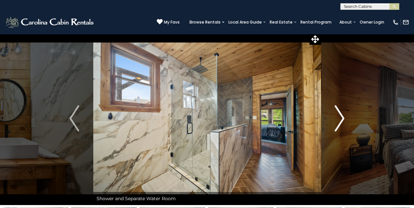
click at [343, 117] on img "Next" at bounding box center [340, 118] width 10 height 26
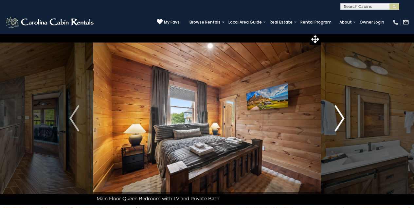
click at [344, 118] on img "Next" at bounding box center [340, 118] width 10 height 26
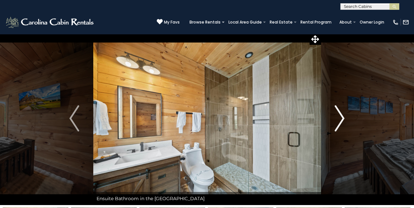
click at [344, 118] on img "Next" at bounding box center [340, 118] width 10 height 26
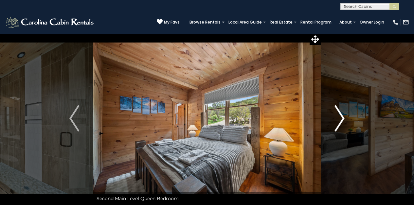
click at [345, 118] on button "Next" at bounding box center [340, 118] width 38 height 173
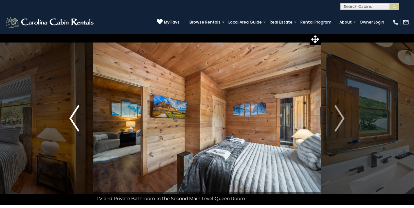
click at [71, 117] on img "Previous" at bounding box center [74, 118] width 10 height 26
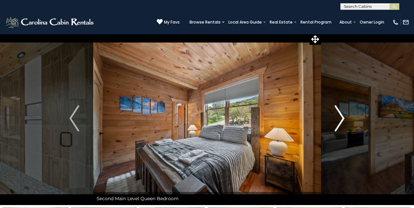
click at [344, 118] on img "Next" at bounding box center [340, 118] width 10 height 26
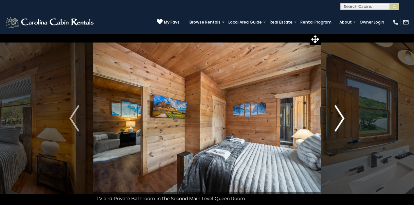
click at [343, 117] on img "Next" at bounding box center [340, 118] width 10 height 26
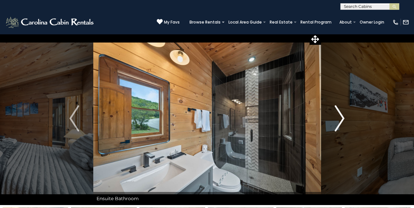
click at [343, 118] on img "Next" at bounding box center [340, 118] width 10 height 26
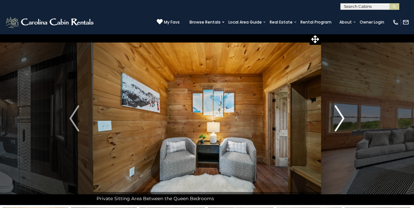
click at [343, 117] on img "Next" at bounding box center [340, 118] width 10 height 26
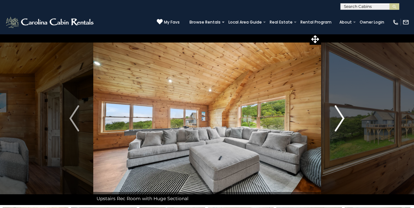
click at [344, 117] on img "Next" at bounding box center [340, 118] width 10 height 26
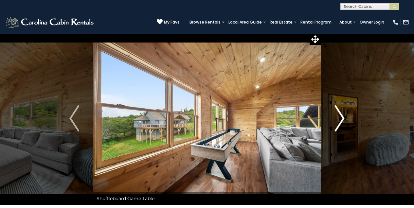
click at [343, 118] on img "Next" at bounding box center [340, 118] width 10 height 26
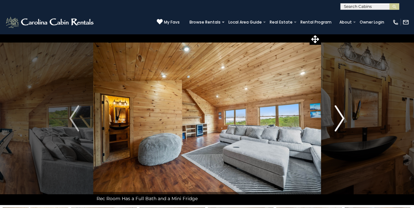
click at [346, 118] on button "Next" at bounding box center [340, 118] width 38 height 173
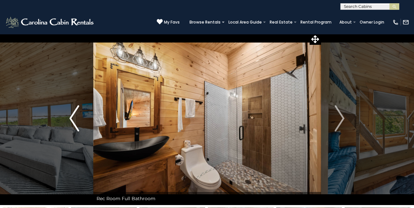
click at [71, 119] on img "Previous" at bounding box center [74, 118] width 10 height 26
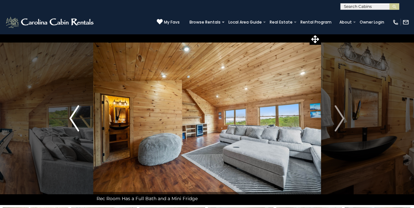
click at [71, 119] on img "Previous" at bounding box center [74, 118] width 10 height 26
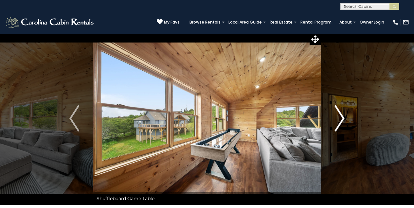
click at [344, 117] on img "Next" at bounding box center [340, 118] width 10 height 26
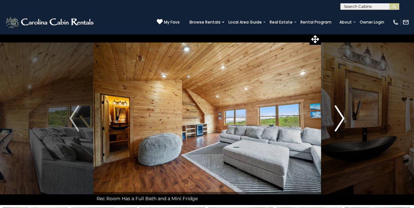
click at [344, 117] on img "Next" at bounding box center [340, 118] width 10 height 26
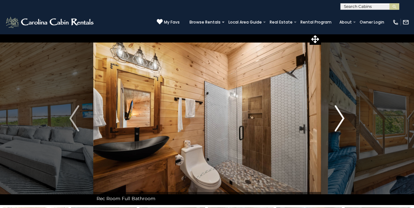
click at [345, 117] on button "Next" at bounding box center [340, 118] width 38 height 173
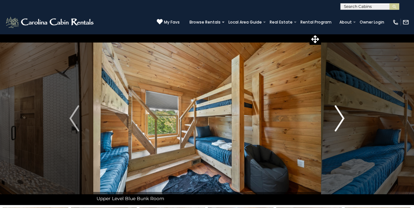
click at [345, 117] on button "Next" at bounding box center [340, 118] width 38 height 173
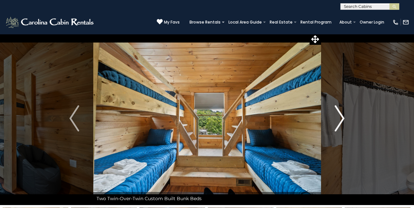
click at [345, 118] on button "Next" at bounding box center [340, 118] width 38 height 173
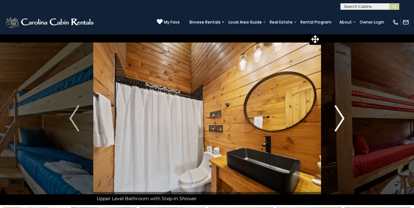
click at [345, 118] on button "Next" at bounding box center [340, 118] width 38 height 173
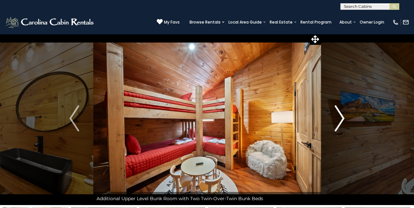
click at [343, 118] on img "Next" at bounding box center [340, 118] width 10 height 26
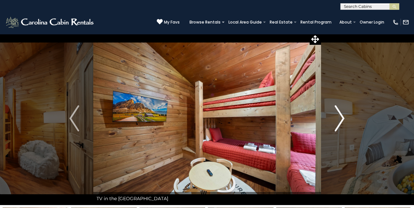
click at [344, 117] on img "Next" at bounding box center [340, 118] width 10 height 26
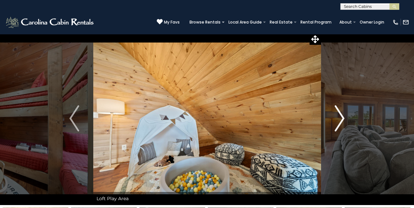
click at [344, 117] on img "Next" at bounding box center [340, 118] width 10 height 26
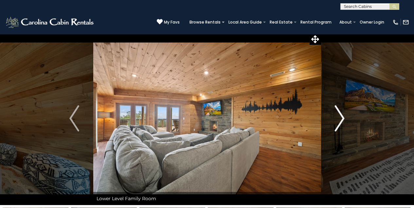
click at [343, 116] on img "Next" at bounding box center [340, 118] width 10 height 26
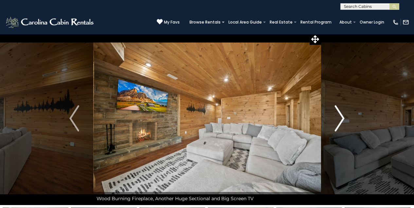
click at [342, 117] on img "Next" at bounding box center [340, 118] width 10 height 26
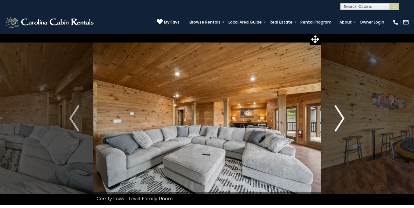
click at [342, 117] on img "Next" at bounding box center [340, 118] width 10 height 26
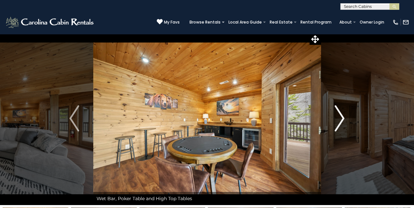
click at [342, 117] on img "Next" at bounding box center [340, 118] width 10 height 26
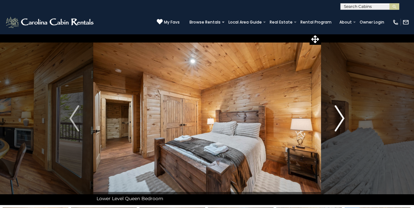
click at [341, 117] on img "Next" at bounding box center [340, 118] width 10 height 26
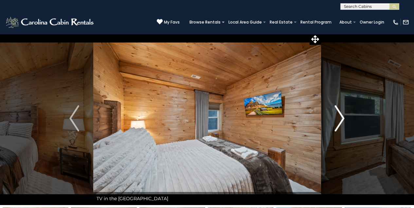
click at [341, 118] on img "Next" at bounding box center [340, 118] width 10 height 26
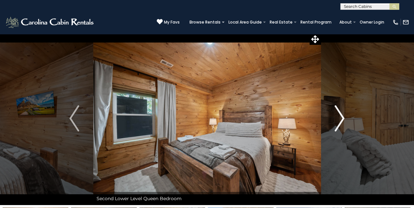
click at [343, 115] on img "Next" at bounding box center [340, 118] width 10 height 26
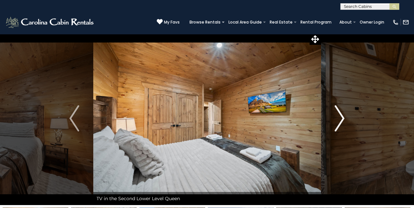
click at [342, 117] on img "Next" at bounding box center [340, 118] width 10 height 26
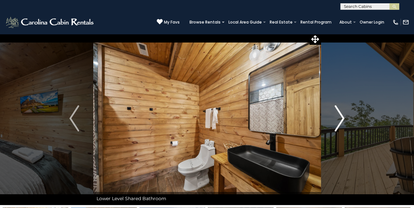
click at [342, 117] on img "Next" at bounding box center [340, 118] width 10 height 26
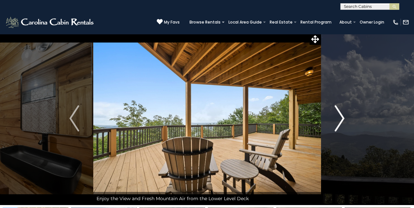
click at [345, 117] on button "Next" at bounding box center [340, 118] width 38 height 173
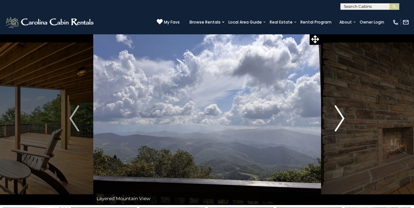
click at [344, 117] on img "Next" at bounding box center [340, 118] width 10 height 26
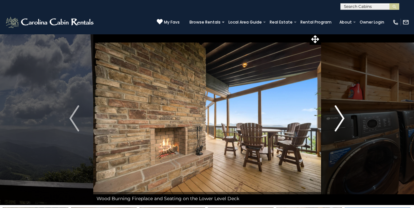
click at [343, 116] on img "Next" at bounding box center [340, 118] width 10 height 26
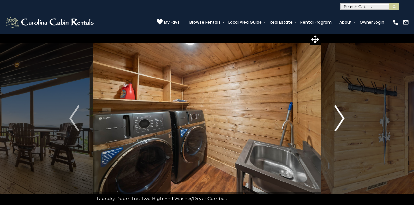
click at [343, 117] on img "Next" at bounding box center [340, 118] width 10 height 26
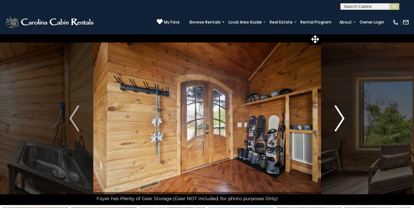
click at [343, 117] on img "Next" at bounding box center [340, 118] width 10 height 26
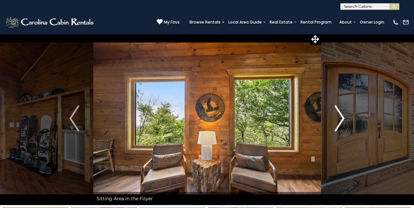
click at [343, 117] on img "Next" at bounding box center [340, 118] width 10 height 26
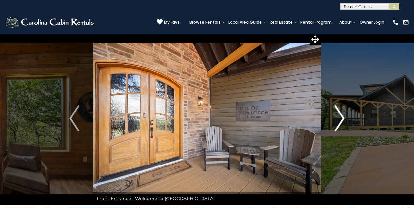
click at [343, 116] on img "Next" at bounding box center [340, 118] width 10 height 26
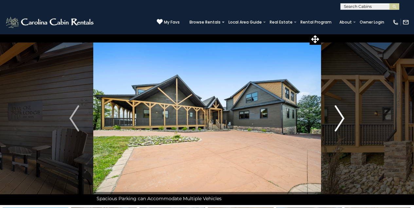
click at [343, 116] on img "Next" at bounding box center [340, 118] width 10 height 26
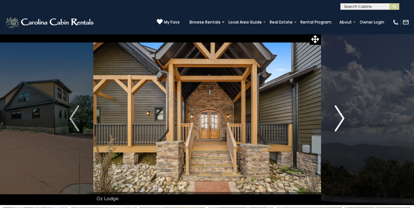
click at [345, 117] on button "Next" at bounding box center [340, 118] width 38 height 173
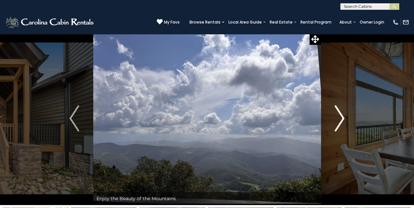
click at [341, 117] on img "Next" at bounding box center [340, 118] width 10 height 26
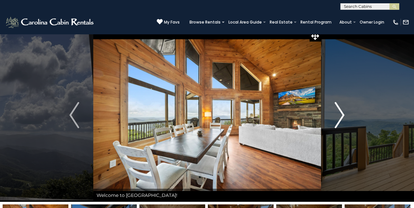
scroll to position [7, 0]
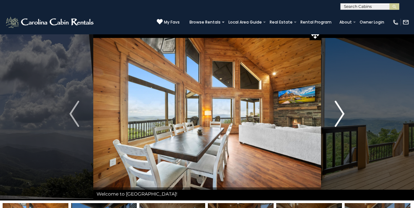
click at [342, 115] on img "Next" at bounding box center [340, 114] width 10 height 26
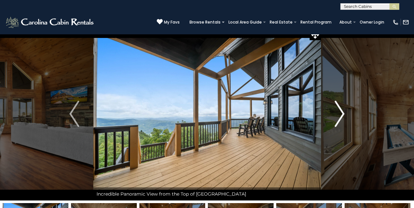
click at [343, 115] on img "Next" at bounding box center [340, 114] width 10 height 26
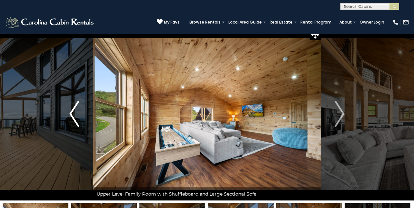
click at [84, 117] on button "Previous" at bounding box center [75, 113] width 38 height 173
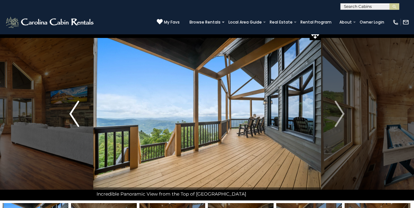
click at [76, 115] on img "Previous" at bounding box center [74, 114] width 10 height 26
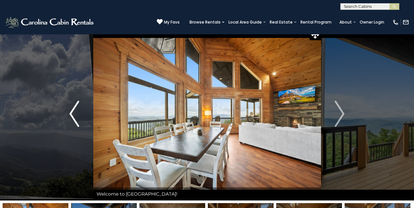
click at [76, 115] on img "Previous" at bounding box center [74, 114] width 10 height 26
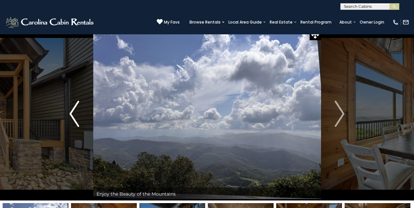
click at [74, 114] on img "Previous" at bounding box center [74, 114] width 10 height 26
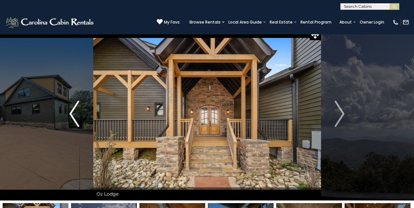
click at [70, 111] on img "Previous" at bounding box center [74, 114] width 10 height 26
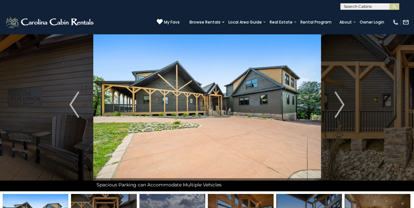
scroll to position [0, 0]
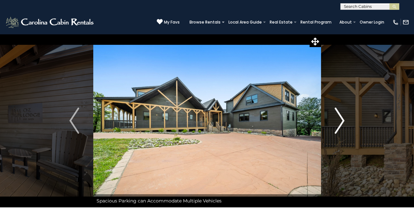
click at [343, 116] on img "Next" at bounding box center [340, 121] width 10 height 26
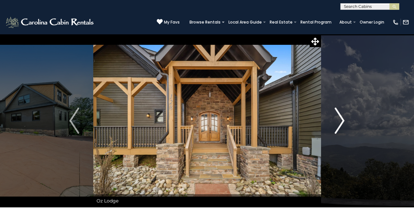
click at [343, 116] on img "Next" at bounding box center [340, 121] width 10 height 26
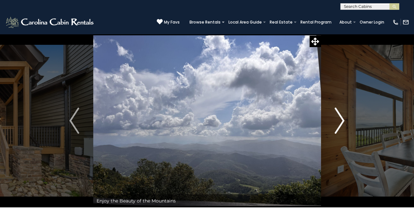
click at [344, 119] on img "Next" at bounding box center [340, 121] width 10 height 26
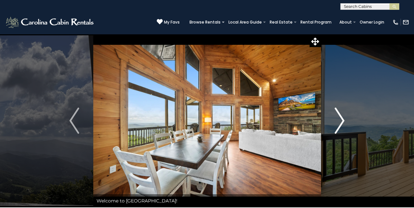
click at [341, 118] on img "Next" at bounding box center [340, 121] width 10 height 26
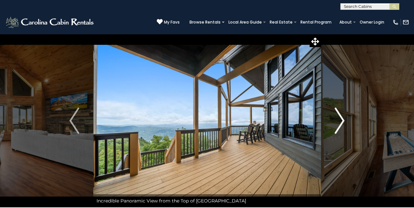
click at [342, 120] on img "Next" at bounding box center [340, 121] width 10 height 26
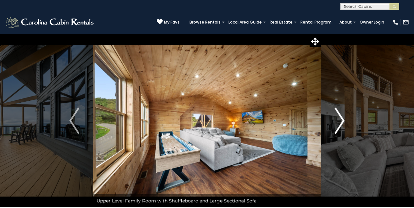
click at [341, 120] on img "Next" at bounding box center [340, 121] width 10 height 26
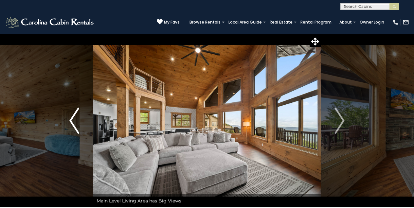
click at [71, 125] on img "Previous" at bounding box center [74, 121] width 10 height 26
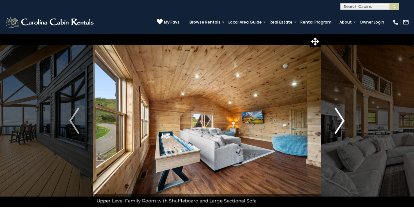
click at [342, 120] on img "Next" at bounding box center [340, 121] width 10 height 26
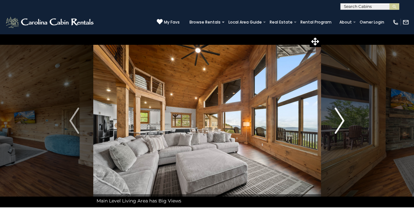
click at [343, 119] on img "Next" at bounding box center [340, 121] width 10 height 26
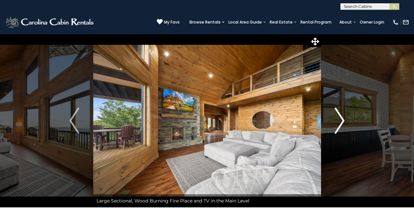
click at [341, 121] on img "Next" at bounding box center [340, 121] width 10 height 26
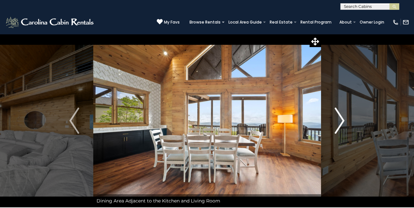
click at [342, 118] on img "Next" at bounding box center [340, 121] width 10 height 26
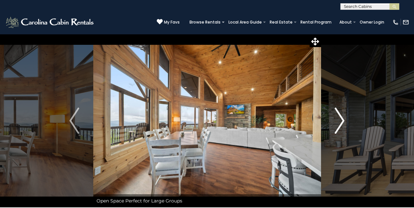
click at [342, 119] on img "Next" at bounding box center [340, 121] width 10 height 26
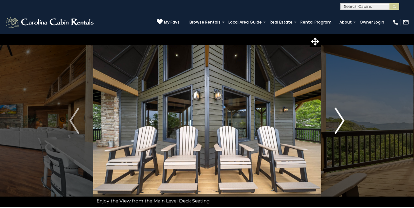
click at [343, 118] on img "Next" at bounding box center [340, 121] width 10 height 26
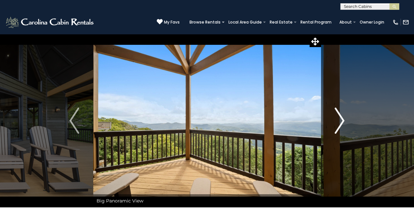
click at [346, 120] on button "Next" at bounding box center [340, 120] width 38 height 173
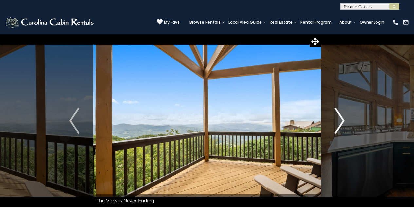
click at [343, 119] on img "Next" at bounding box center [340, 121] width 10 height 26
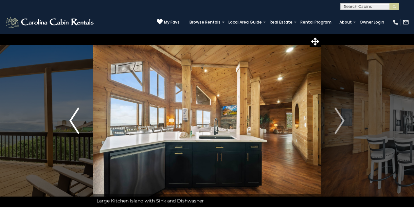
click at [70, 120] on img "Previous" at bounding box center [74, 121] width 10 height 26
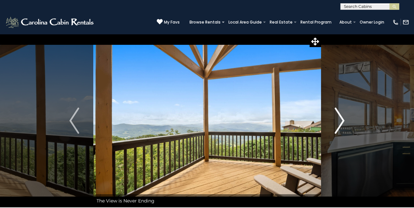
click at [343, 119] on img "Next" at bounding box center [340, 121] width 10 height 26
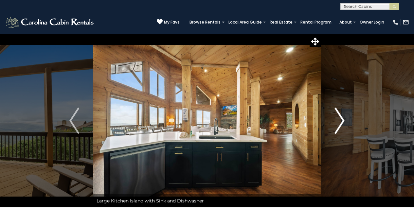
click at [344, 119] on img "Next" at bounding box center [340, 121] width 10 height 26
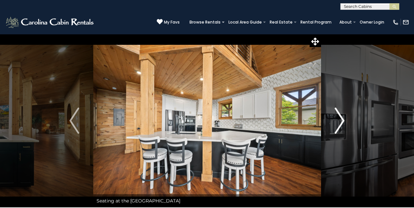
click at [343, 120] on img "Next" at bounding box center [340, 121] width 10 height 26
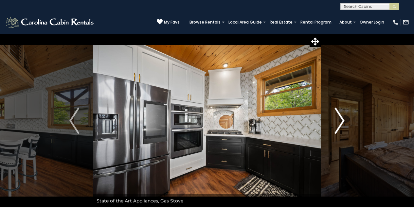
click at [343, 119] on img "Next" at bounding box center [340, 121] width 10 height 26
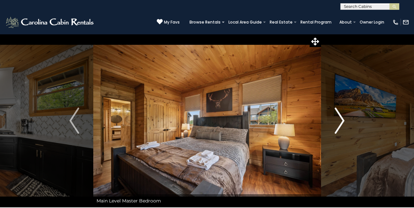
click at [342, 118] on img "Next" at bounding box center [340, 121] width 10 height 26
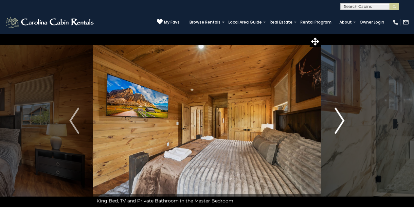
click at [343, 119] on img "Next" at bounding box center [340, 121] width 10 height 26
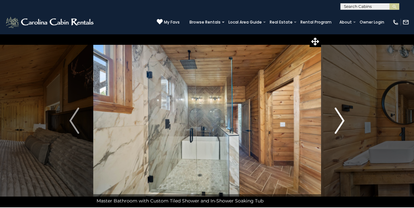
click at [342, 120] on img "Next" at bounding box center [340, 121] width 10 height 26
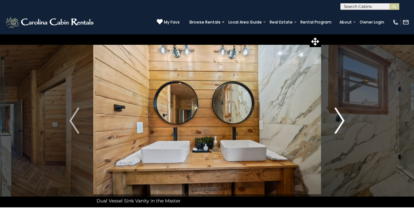
click at [342, 120] on img "Next" at bounding box center [340, 121] width 10 height 26
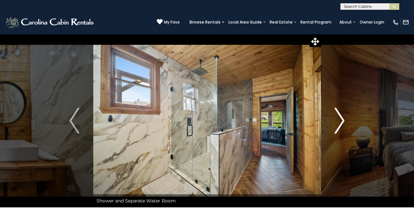
click at [342, 120] on img "Next" at bounding box center [340, 121] width 10 height 26
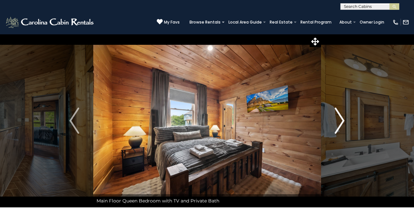
click at [344, 118] on img "Next" at bounding box center [340, 121] width 10 height 26
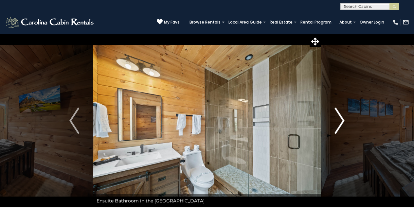
click at [344, 118] on img "Next" at bounding box center [340, 121] width 10 height 26
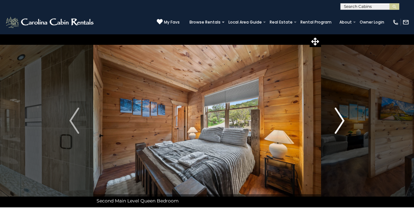
click at [344, 118] on img "Next" at bounding box center [340, 121] width 10 height 26
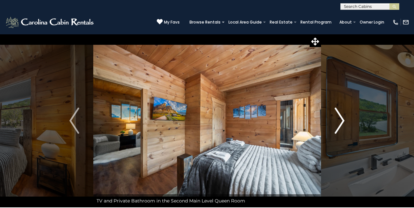
click at [344, 118] on img "Next" at bounding box center [340, 121] width 10 height 26
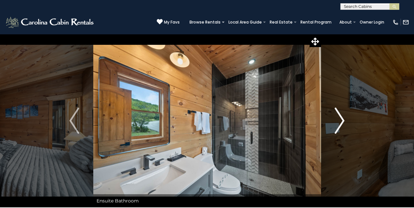
click at [344, 118] on img "Next" at bounding box center [340, 121] width 10 height 26
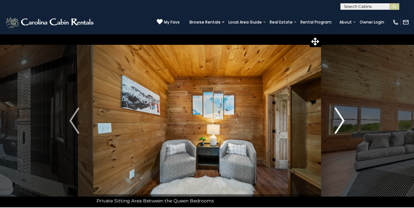
click at [344, 118] on img "Next" at bounding box center [340, 121] width 10 height 26
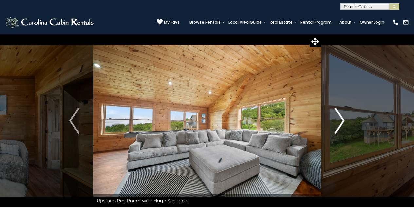
click at [345, 118] on button "Next" at bounding box center [340, 120] width 38 height 173
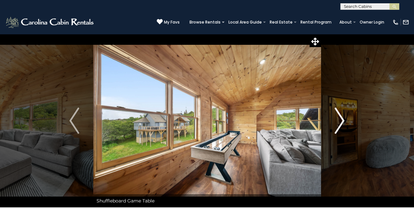
click at [342, 119] on img "Next" at bounding box center [340, 121] width 10 height 26
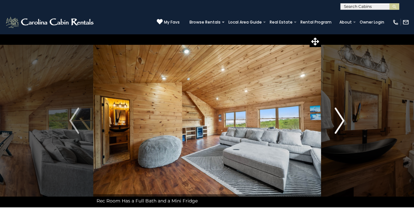
click at [343, 117] on img "Next" at bounding box center [340, 121] width 10 height 26
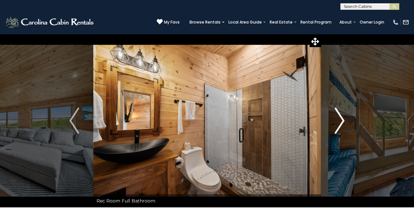
click at [342, 118] on img "Next" at bounding box center [340, 121] width 10 height 26
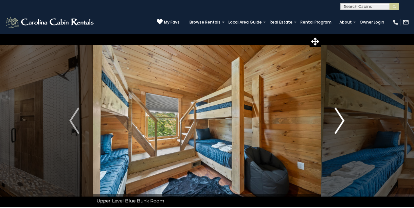
click at [343, 118] on img "Next" at bounding box center [340, 121] width 10 height 26
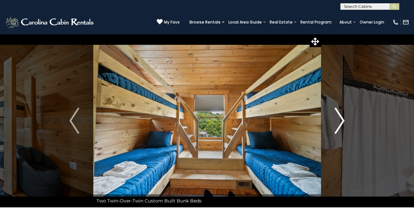
click at [341, 118] on img "Next" at bounding box center [340, 121] width 10 height 26
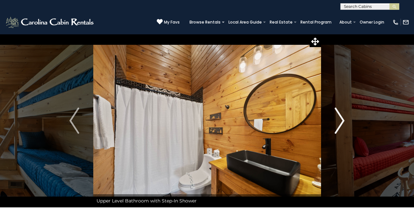
click at [341, 118] on img "Next" at bounding box center [340, 121] width 10 height 26
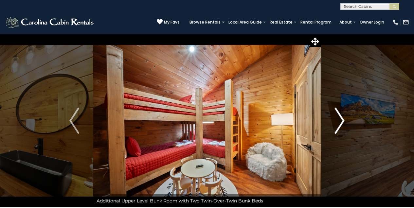
click at [344, 118] on img "Next" at bounding box center [340, 121] width 10 height 26
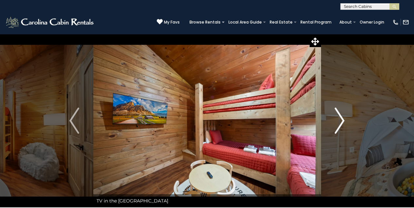
click at [341, 115] on img "Next" at bounding box center [340, 121] width 10 height 26
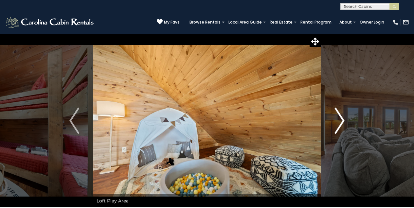
click at [343, 120] on img "Next" at bounding box center [340, 121] width 10 height 26
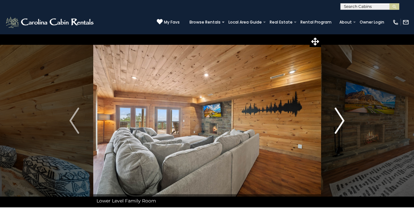
click at [344, 119] on img "Next" at bounding box center [340, 121] width 10 height 26
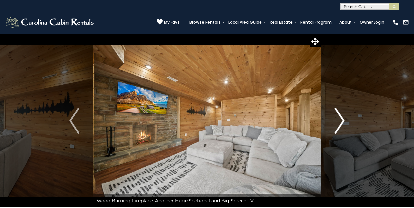
click at [343, 120] on img "Next" at bounding box center [340, 121] width 10 height 26
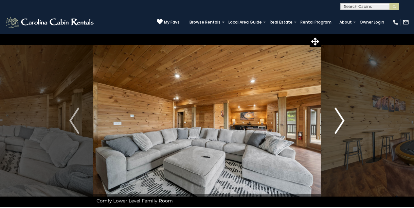
click at [343, 117] on img "Next" at bounding box center [340, 121] width 10 height 26
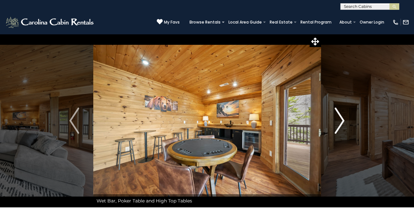
click at [341, 118] on img "Next" at bounding box center [340, 121] width 10 height 26
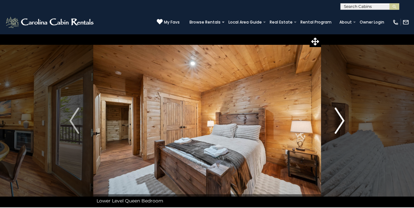
click at [341, 118] on img "Next" at bounding box center [340, 121] width 10 height 26
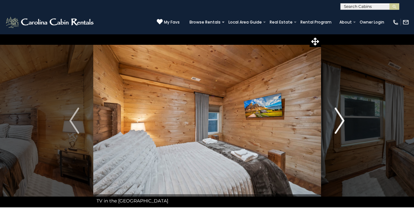
click at [341, 118] on img "Next" at bounding box center [340, 121] width 10 height 26
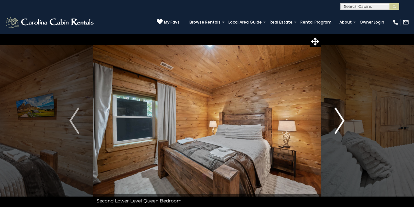
click at [341, 118] on img "Next" at bounding box center [340, 121] width 10 height 26
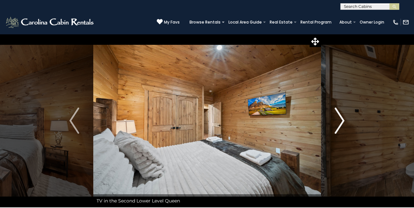
click at [340, 120] on img "Next" at bounding box center [340, 121] width 10 height 26
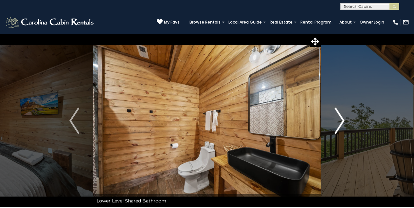
click at [340, 120] on img "Next" at bounding box center [340, 121] width 10 height 26
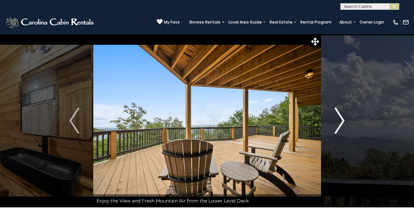
click at [340, 120] on img "Next" at bounding box center [340, 121] width 10 height 26
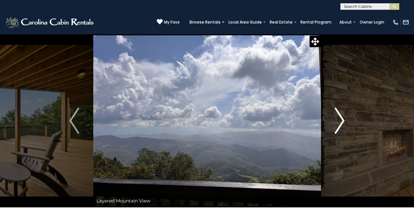
click at [341, 120] on img "Next" at bounding box center [340, 121] width 10 height 26
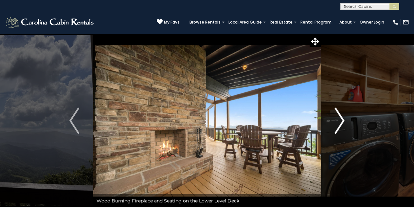
click at [341, 120] on img "Next" at bounding box center [340, 121] width 10 height 26
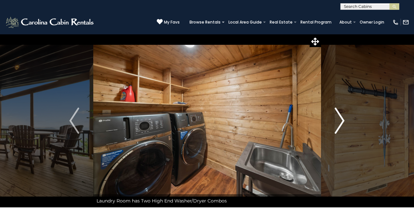
click at [340, 120] on img "Next" at bounding box center [340, 121] width 10 height 26
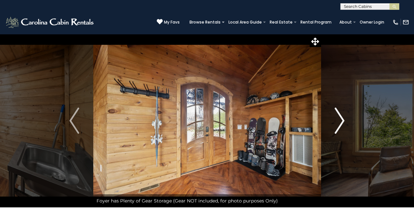
click at [344, 120] on img "Next" at bounding box center [340, 121] width 10 height 26
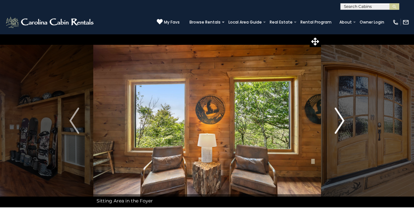
click at [342, 120] on img "Next" at bounding box center [340, 121] width 10 height 26
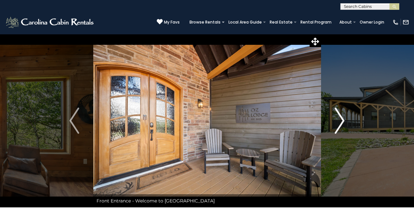
click at [341, 121] on img "Next" at bounding box center [340, 121] width 10 height 26
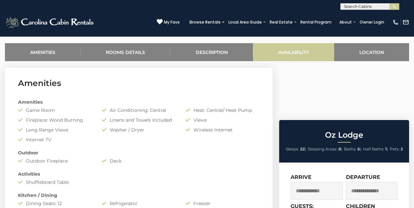
scroll to position [251, 0]
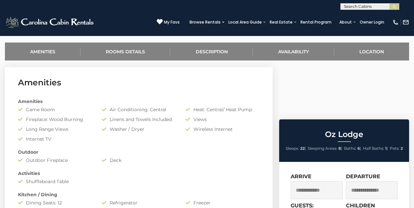
click at [319, 181] on input "text" at bounding box center [317, 190] width 52 height 18
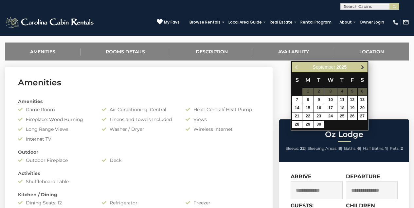
click at [361, 67] on span "Next" at bounding box center [362, 66] width 5 height 5
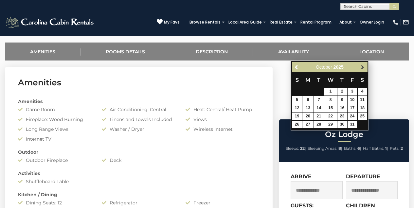
click at [361, 66] on span "Next" at bounding box center [362, 66] width 5 height 5
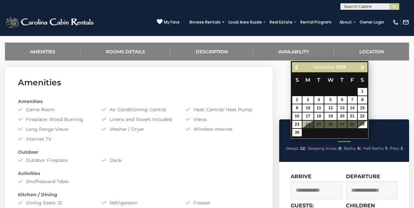
click at [361, 66] on span "Next" at bounding box center [362, 66] width 5 height 5
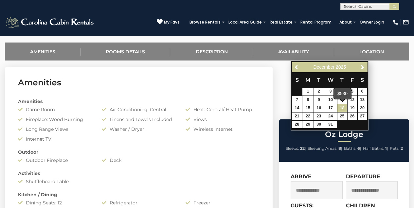
click at [342, 108] on link "18" at bounding box center [341, 108] width 9 height 8
type input "**********"
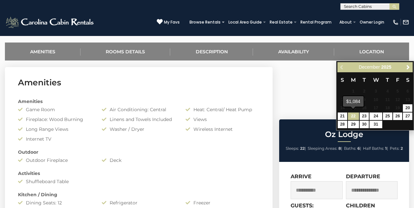
click at [354, 115] on link "22" at bounding box center [353, 117] width 11 height 8
type input "**********"
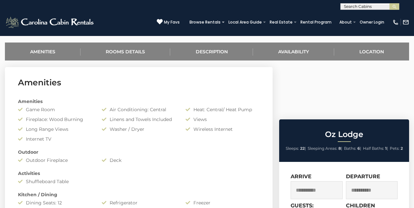
select select "**"
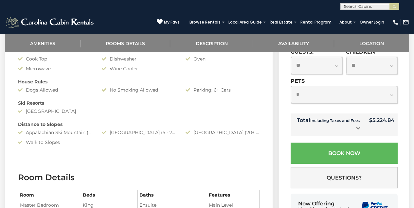
scroll to position [380, 0]
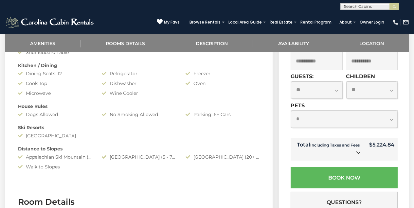
click at [328, 138] on div "**********" at bounding box center [344, 120] width 107 height 36
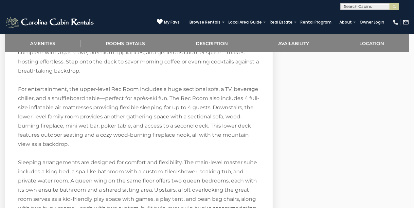
scroll to position [924, 0]
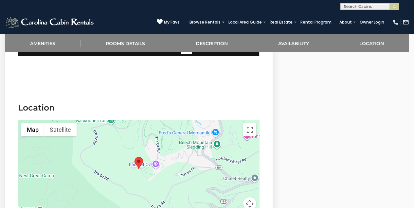
scroll to position [1425, 0]
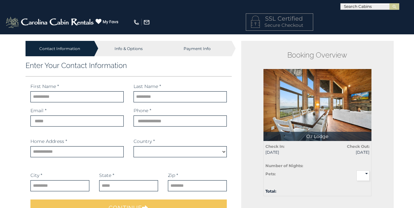
select select "*********"
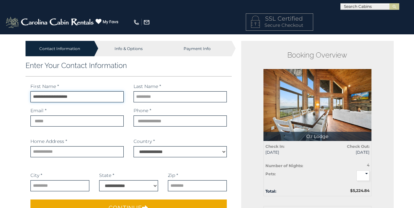
type input "**********"
type input "*******"
click at [67, 98] on input "**********" at bounding box center [76, 96] width 93 height 11
click at [85, 97] on input "**********" at bounding box center [76, 96] width 93 height 11
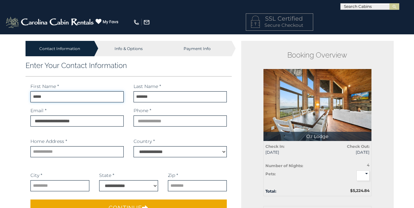
type input "****"
type input "**********"
type input "*******"
select select "**"
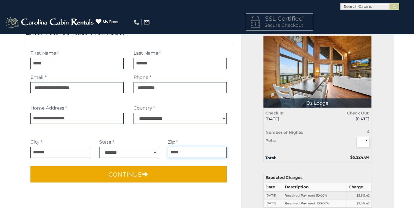
scroll to position [35, 0]
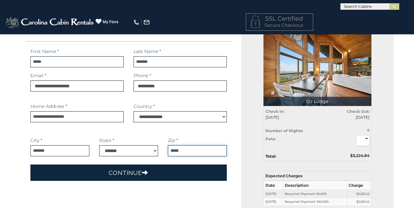
type input "*****"
click at [126, 173] on button "Continue" at bounding box center [128, 173] width 197 height 16
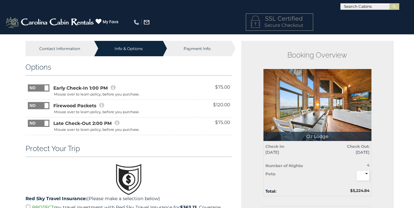
scroll to position [0, 0]
click at [45, 106] on span at bounding box center [47, 105] width 4 height 5
click at [137, 114] on div "Mouse over to learn policy, before you purchase." at bounding box center [96, 112] width 85 height 5
click at [102, 104] on icon at bounding box center [101, 105] width 5 height 6
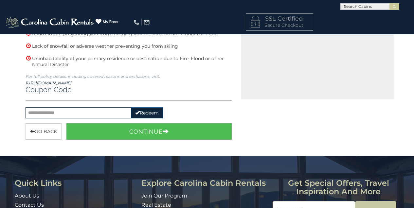
scroll to position [274, 0]
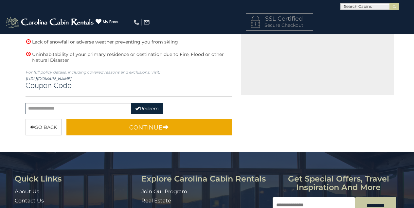
click at [141, 129] on button "Continue" at bounding box center [149, 127] width 166 height 16
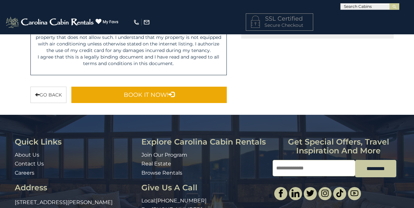
scroll to position [336, 0]
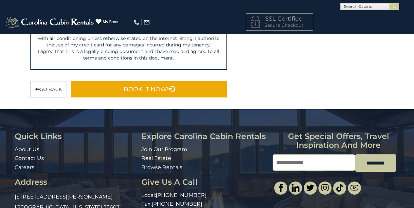
click at [146, 87] on button "Book It Now!" at bounding box center [149, 89] width 156 height 16
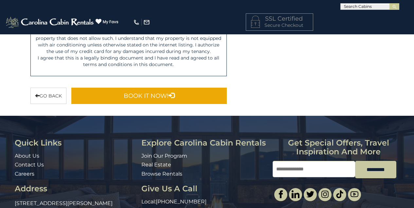
click at [138, 95] on button "Book It Now!" at bounding box center [149, 96] width 156 height 16
click at [143, 93] on button "Book It Now!" at bounding box center [149, 96] width 156 height 16
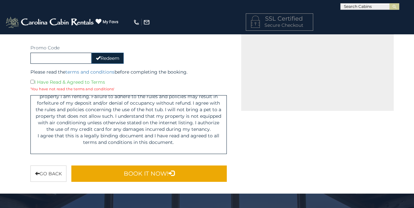
scroll to position [257, 0]
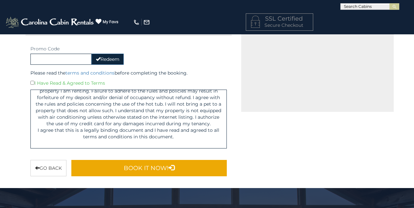
click at [149, 166] on button "Book It Now!" at bounding box center [149, 168] width 156 height 16
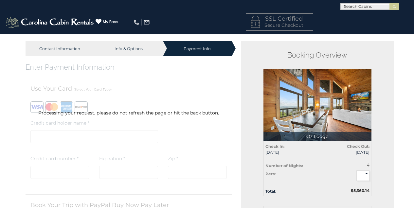
scroll to position [0, 0]
click at [380, 7] on input "text" at bounding box center [369, 8] width 57 height 7
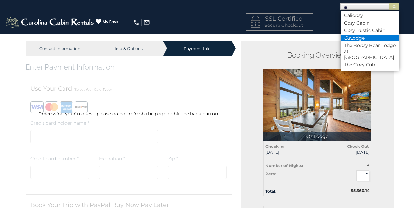
type input "**"
click at [382, 39] on li "Oz Lodge" at bounding box center [370, 38] width 58 height 6
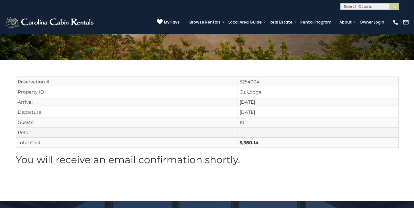
scroll to position [89, 0]
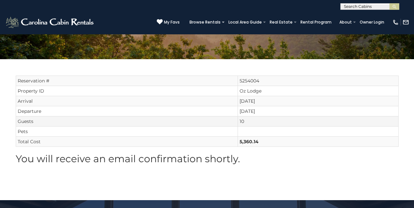
click at [240, 121] on td "10" at bounding box center [318, 122] width 160 height 10
click at [238, 121] on td "10" at bounding box center [318, 122] width 160 height 10
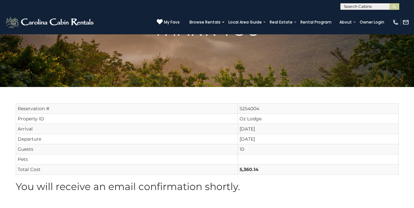
scroll to position [62, 0]
click at [243, 148] on td "10" at bounding box center [318, 149] width 160 height 10
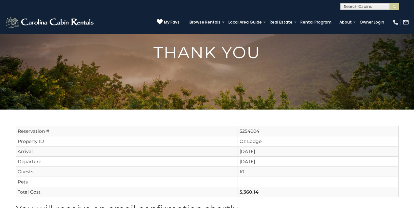
scroll to position [44, 0]
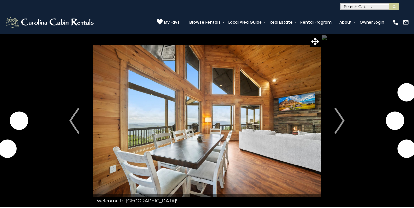
scroll to position [1425, 0]
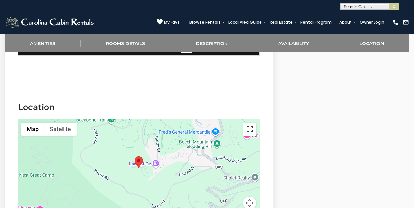
click at [249, 135] on button "Toggle fullscreen view" at bounding box center [249, 129] width 13 height 13
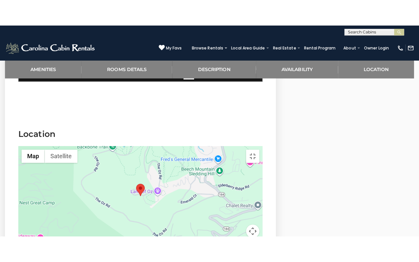
scroll to position [0, 0]
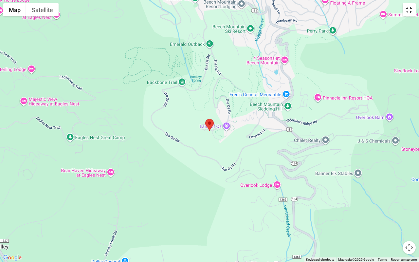
click at [409, 10] on button "Toggle fullscreen view" at bounding box center [409, 9] width 13 height 13
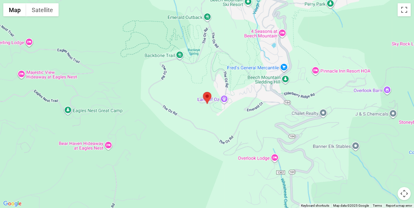
scroll to position [1318, 0]
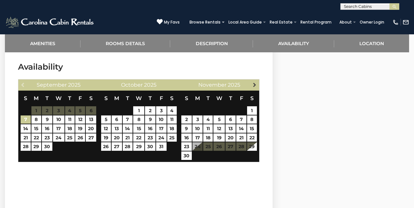
click at [257, 87] on span "Next" at bounding box center [254, 84] width 5 height 5
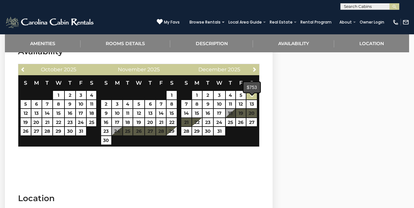
scroll to position [1334, 0]
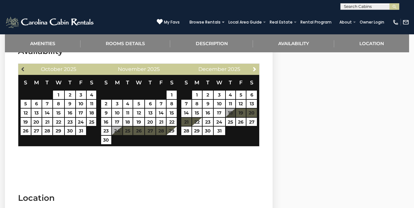
click at [25, 72] on span "Previous" at bounding box center [23, 68] width 5 height 5
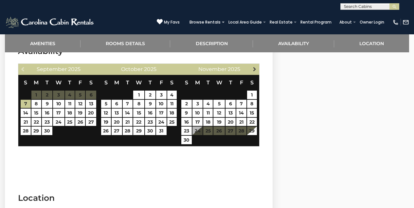
click at [253, 72] on span "Next" at bounding box center [254, 68] width 5 height 5
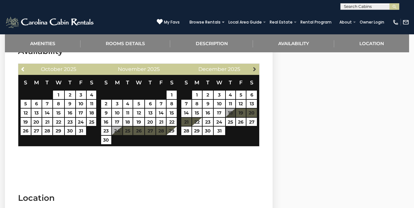
click at [256, 72] on span "Next" at bounding box center [254, 68] width 5 height 5
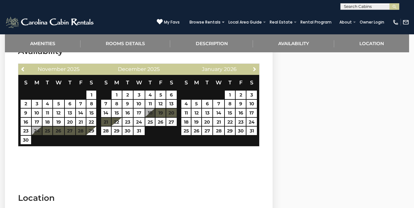
click at [256, 72] on span "Next" at bounding box center [254, 68] width 5 height 5
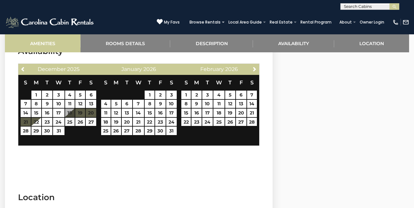
click at [51, 44] on link "Amenities" at bounding box center [43, 43] width 76 height 18
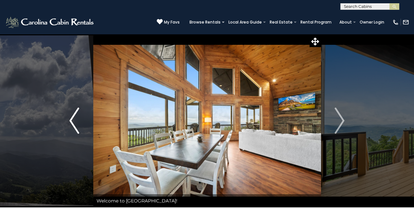
scroll to position [0, 0]
click at [317, 42] on icon at bounding box center [315, 42] width 8 height 8
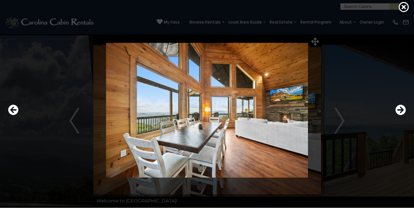
click at [314, 41] on div at bounding box center [207, 110] width 404 height 187
click at [316, 43] on div at bounding box center [207, 110] width 404 height 187
click at [401, 108] on icon "Next" at bounding box center [400, 110] width 10 height 10
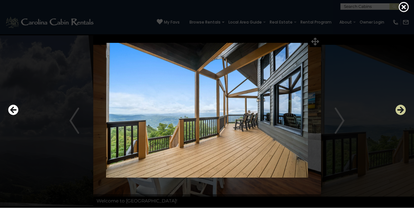
click at [401, 108] on icon "Next" at bounding box center [400, 110] width 10 height 10
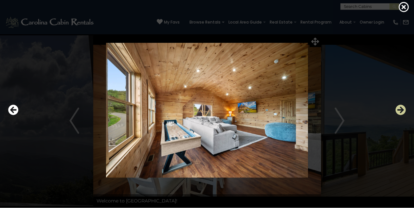
click at [402, 109] on icon "Next" at bounding box center [400, 110] width 10 height 10
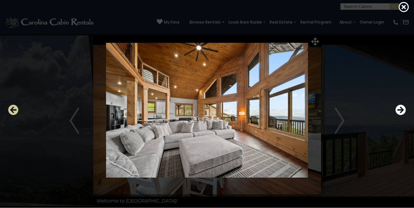
click at [14, 112] on icon "Previous" at bounding box center [13, 110] width 10 height 10
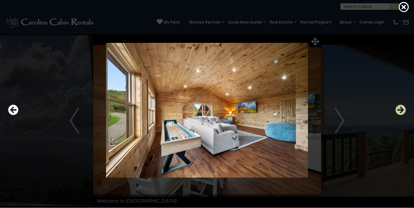
click at [404, 106] on icon "Next" at bounding box center [400, 110] width 10 height 10
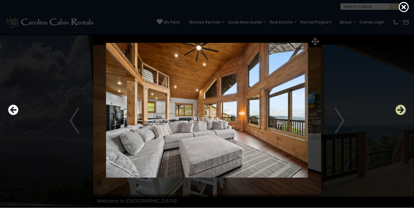
click at [401, 113] on icon "Next" at bounding box center [400, 110] width 10 height 10
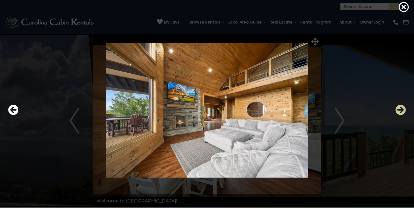
click at [401, 109] on icon "Next" at bounding box center [400, 110] width 10 height 10
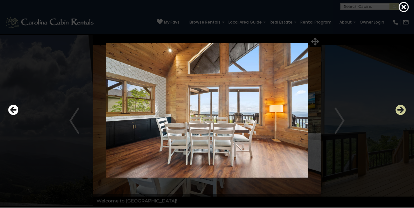
click at [401, 109] on icon "Next" at bounding box center [400, 110] width 10 height 10
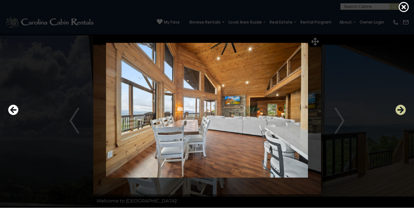
click at [402, 110] on icon "Next" at bounding box center [400, 110] width 10 height 10
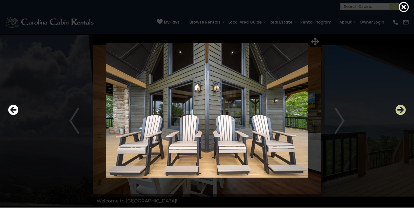
click at [402, 109] on icon "Next" at bounding box center [400, 110] width 10 height 10
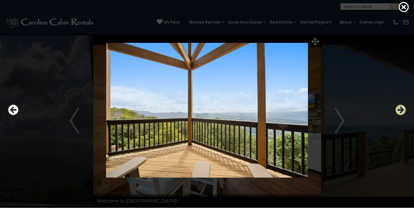
click at [402, 110] on icon "Next" at bounding box center [400, 110] width 10 height 10
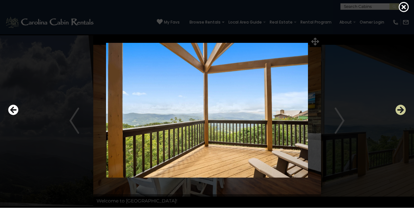
click at [402, 110] on icon "Next" at bounding box center [400, 110] width 10 height 10
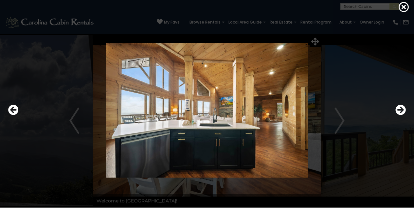
click at [222, 131] on img at bounding box center [207, 110] width 336 height 135
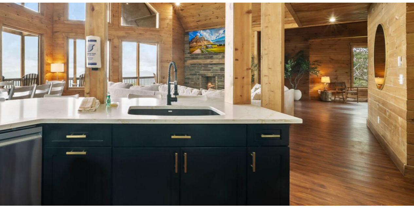
scroll to position [24, 0]
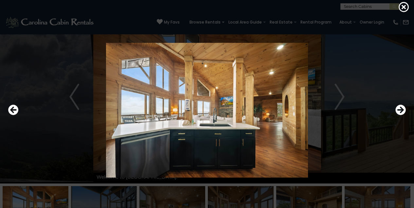
click at [209, 116] on img at bounding box center [207, 110] width 336 height 135
click at [401, 110] on icon "Next" at bounding box center [400, 110] width 10 height 10
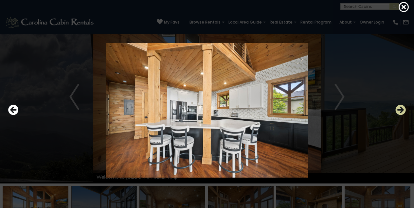
click at [402, 110] on icon "Next" at bounding box center [400, 110] width 10 height 10
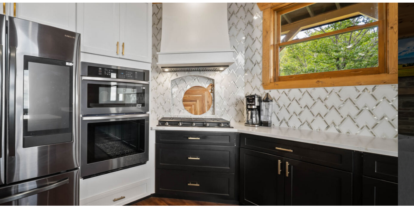
scroll to position [4, 0]
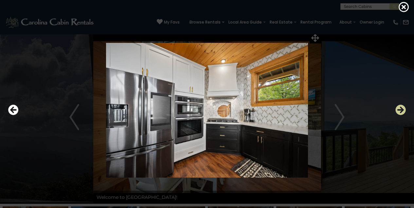
click at [401, 109] on icon "Next" at bounding box center [400, 110] width 10 height 10
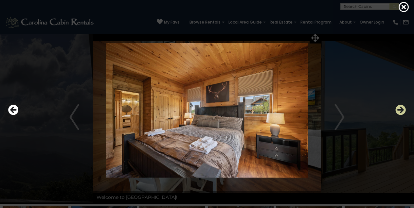
click at [399, 108] on icon "Next" at bounding box center [400, 110] width 10 height 10
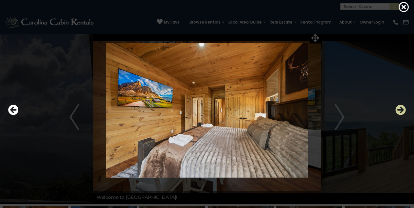
click at [399, 109] on icon "Next" at bounding box center [400, 110] width 10 height 10
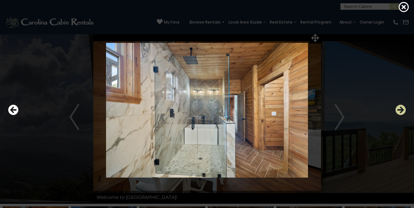
click at [400, 110] on icon "Next" at bounding box center [400, 110] width 10 height 10
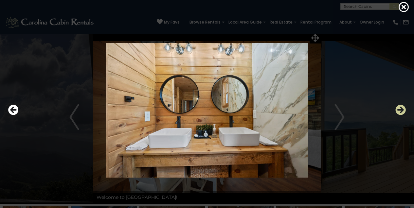
click at [400, 110] on icon "Next" at bounding box center [400, 110] width 10 height 10
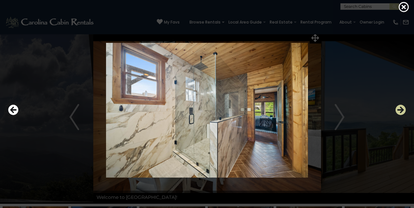
click at [400, 110] on icon "Next" at bounding box center [400, 110] width 10 height 10
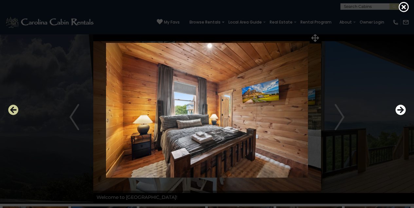
click at [12, 109] on icon "Previous" at bounding box center [13, 110] width 10 height 10
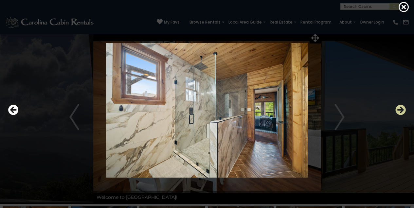
click at [402, 110] on icon "Next" at bounding box center [400, 110] width 10 height 10
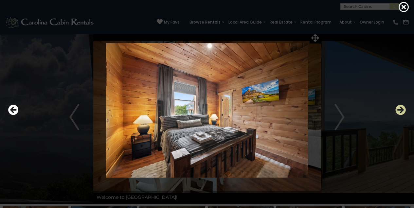
click at [402, 110] on icon "Next" at bounding box center [400, 110] width 10 height 10
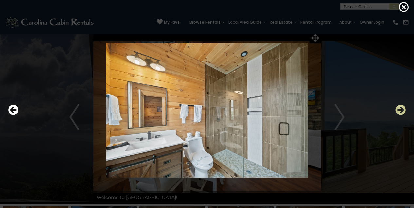
click at [402, 110] on icon "Next" at bounding box center [400, 110] width 10 height 10
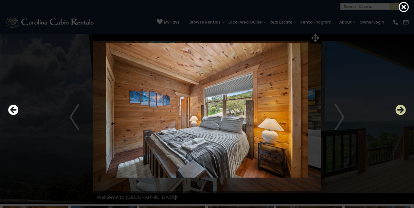
click at [402, 110] on icon "Next" at bounding box center [400, 110] width 10 height 10
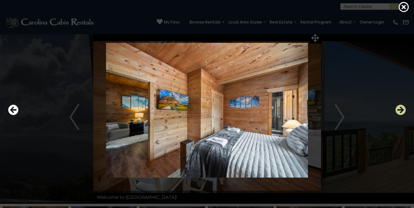
click at [402, 110] on icon "Next" at bounding box center [400, 110] width 10 height 10
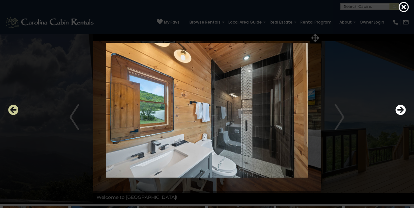
click at [12, 110] on icon "Previous" at bounding box center [13, 110] width 10 height 10
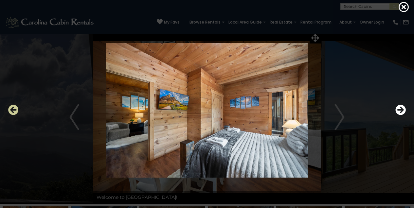
click at [12, 110] on icon "Previous" at bounding box center [13, 110] width 10 height 10
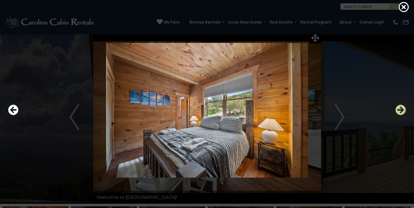
click at [399, 111] on icon "Next" at bounding box center [400, 110] width 10 height 10
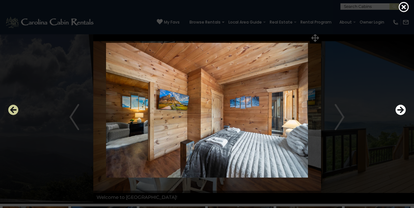
click at [13, 110] on icon "Previous" at bounding box center [13, 110] width 10 height 10
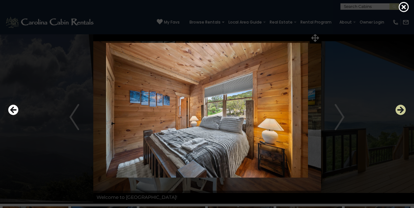
click at [403, 109] on icon "Next" at bounding box center [400, 110] width 10 height 10
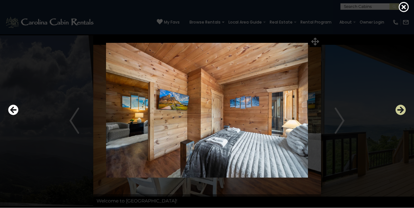
scroll to position [0, 0]
click at [401, 108] on icon "Next" at bounding box center [400, 110] width 10 height 10
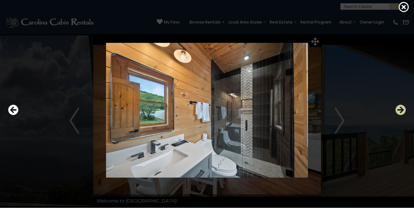
click at [401, 108] on icon "Next" at bounding box center [400, 110] width 10 height 10
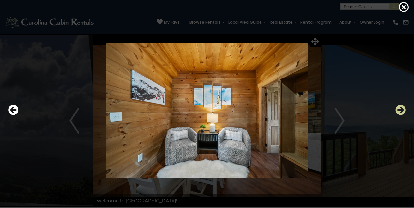
click at [403, 110] on icon "Next" at bounding box center [400, 110] width 10 height 10
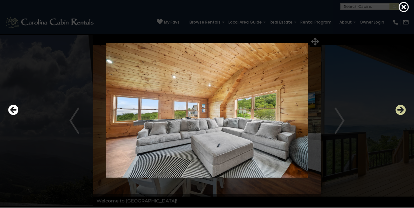
click at [400, 108] on icon "Next" at bounding box center [400, 110] width 10 height 10
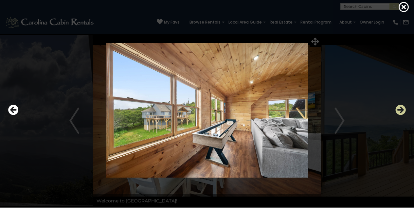
click at [400, 108] on icon "Next" at bounding box center [400, 110] width 10 height 10
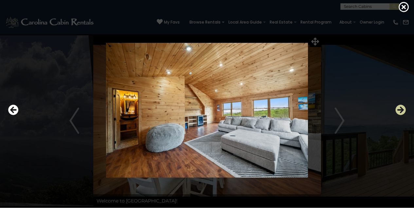
click at [400, 111] on icon "Next" at bounding box center [400, 110] width 10 height 10
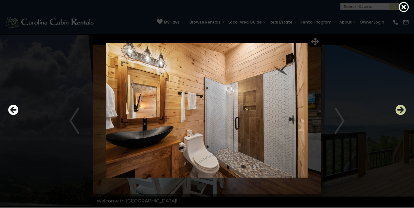
click at [401, 108] on icon "Next" at bounding box center [400, 110] width 10 height 10
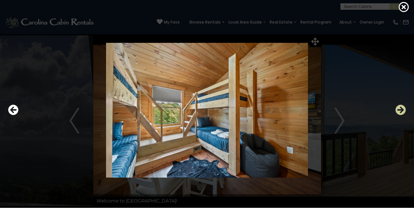
click at [401, 107] on icon "Next" at bounding box center [400, 110] width 10 height 10
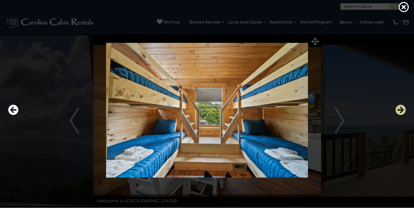
click at [401, 107] on icon "Next" at bounding box center [400, 110] width 10 height 10
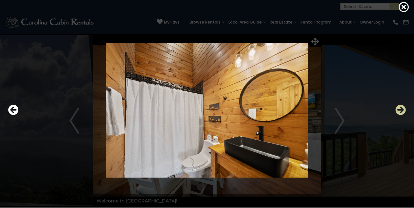
click at [401, 107] on icon "Next" at bounding box center [400, 110] width 10 height 10
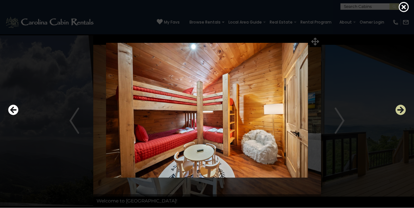
click at [402, 109] on icon "Next" at bounding box center [400, 110] width 10 height 10
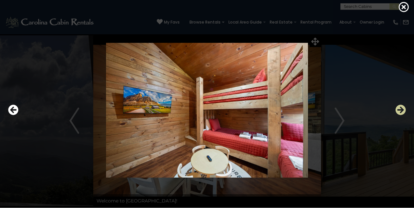
click at [402, 109] on icon "Next" at bounding box center [400, 110] width 10 height 10
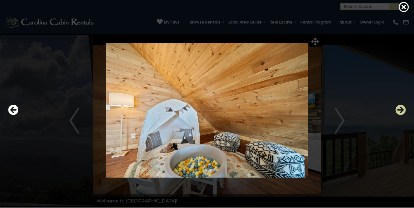
click at [401, 108] on icon "Next" at bounding box center [400, 110] width 10 height 10
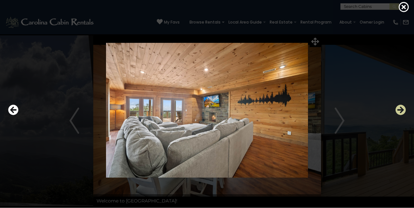
click at [401, 111] on icon "Next" at bounding box center [400, 110] width 10 height 10
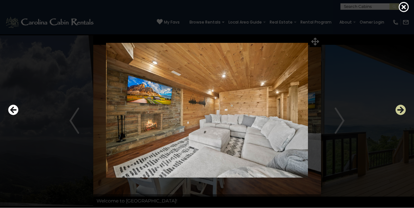
click at [401, 111] on icon "Next" at bounding box center [400, 110] width 10 height 10
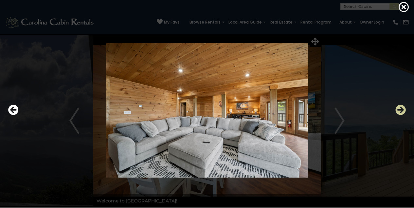
click at [401, 111] on icon "Next" at bounding box center [400, 110] width 10 height 10
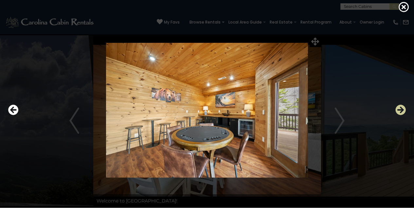
click at [400, 109] on icon "Next" at bounding box center [400, 110] width 10 height 10
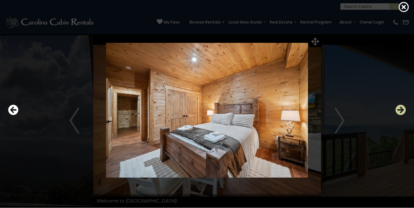
click at [399, 109] on icon "Next" at bounding box center [400, 110] width 10 height 10
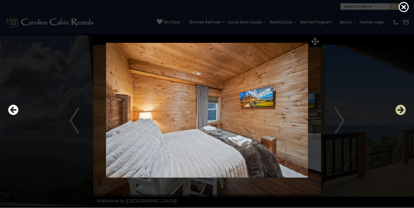
click at [399, 109] on icon "Next" at bounding box center [400, 110] width 10 height 10
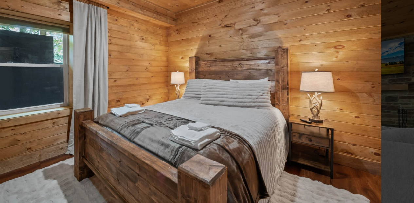
scroll to position [20, 0]
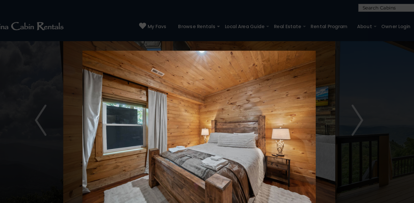
click at [297, 97] on img at bounding box center [207, 108] width 336 height 131
click at [301, 98] on img at bounding box center [207, 108] width 336 height 131
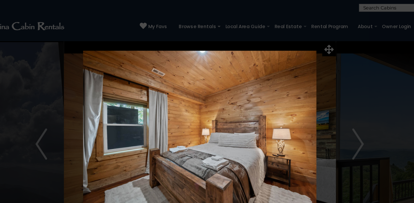
scroll to position [0, 0]
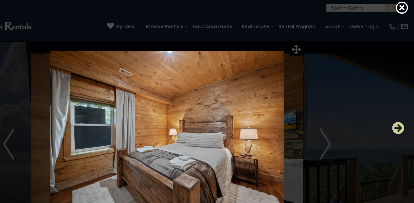
click at [395, 111] on icon "Next" at bounding box center [400, 107] width 10 height 10
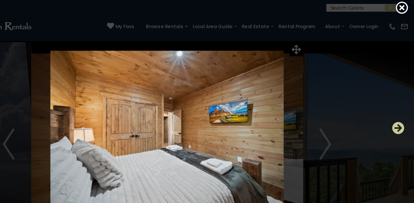
click at [395, 111] on icon "Next" at bounding box center [400, 107] width 10 height 10
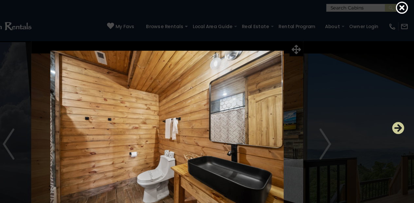
click at [395, 111] on icon "Next" at bounding box center [400, 107] width 10 height 10
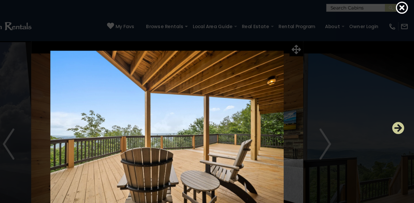
click at [395, 110] on icon "Next" at bounding box center [400, 107] width 10 height 10
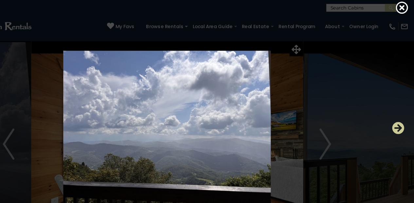
click at [395, 110] on icon "Next" at bounding box center [400, 107] width 10 height 10
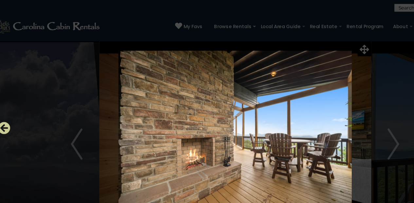
click at [8, 111] on icon "Previous" at bounding box center [13, 107] width 10 height 10
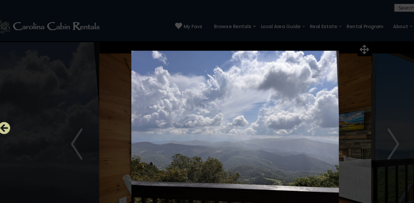
click at [8, 111] on icon "Previous" at bounding box center [13, 107] width 10 height 10
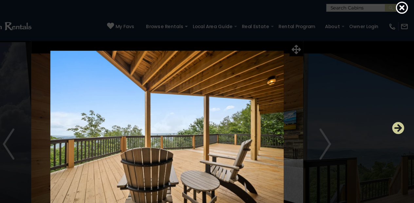
click at [395, 110] on icon "Next" at bounding box center [400, 107] width 10 height 10
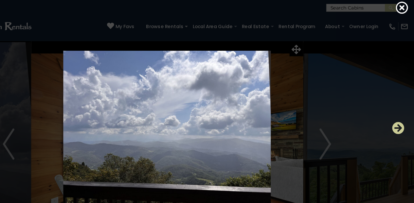
click at [395, 109] on icon "Next" at bounding box center [400, 107] width 10 height 10
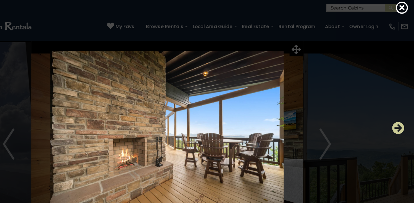
click at [395, 109] on icon "Next" at bounding box center [400, 107] width 10 height 10
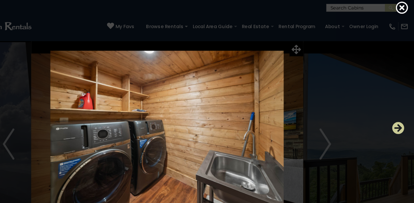
click at [395, 110] on icon "Next" at bounding box center [400, 107] width 10 height 10
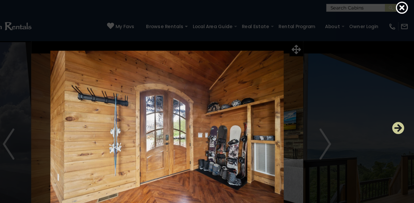
click at [395, 109] on icon "Next" at bounding box center [400, 107] width 10 height 10
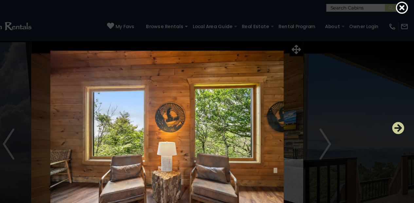
click at [395, 107] on icon "Next" at bounding box center [400, 107] width 10 height 10
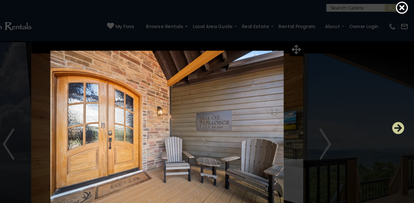
click at [395, 107] on icon "Next" at bounding box center [400, 107] width 10 height 10
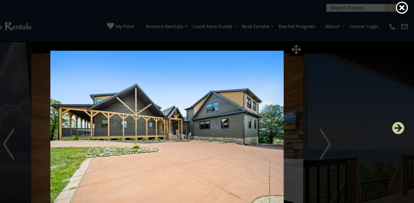
click at [395, 107] on icon "Next" at bounding box center [400, 107] width 10 height 10
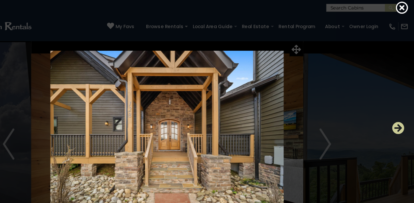
click at [395, 107] on icon "Next" at bounding box center [400, 107] width 10 height 10
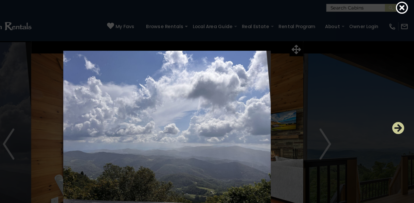
click at [395, 107] on icon "Next" at bounding box center [400, 107] width 10 height 10
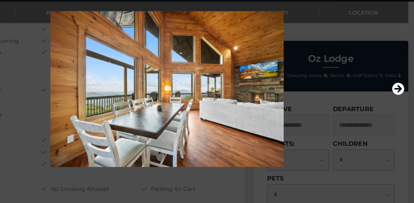
scroll to position [304, 0]
click at [395, 102] on icon "Next" at bounding box center [400, 107] width 10 height 10
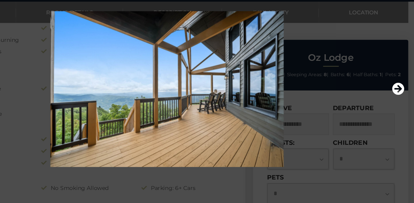
click at [190, 99] on img at bounding box center [207, 108] width 336 height 131
click at [395, 102] on icon "Next" at bounding box center [400, 107] width 10 height 10
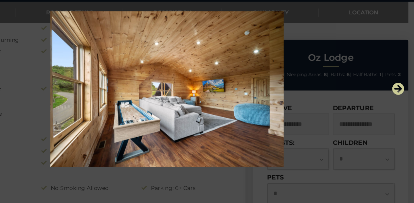
click at [395, 102] on icon "Next" at bounding box center [400, 107] width 10 height 10
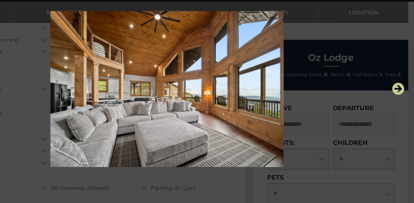
click at [395, 102] on icon "Next" at bounding box center [400, 107] width 10 height 10
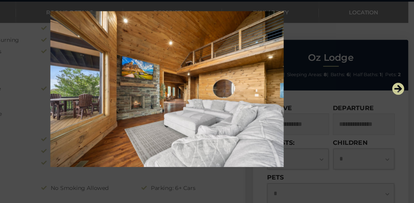
click at [395, 102] on icon "Next" at bounding box center [400, 107] width 10 height 10
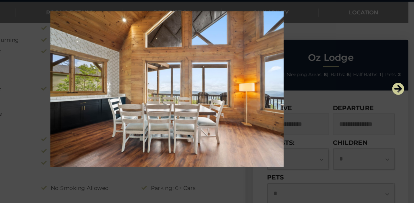
click at [395, 102] on icon "Next" at bounding box center [400, 107] width 10 height 10
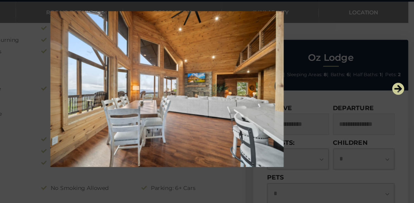
click at [395, 102] on icon "Next" at bounding box center [400, 107] width 10 height 10
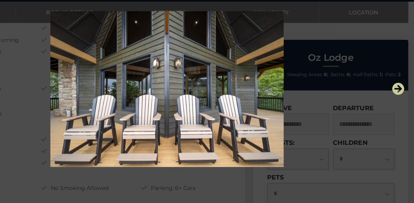
click at [395, 102] on icon "Next" at bounding box center [400, 107] width 10 height 10
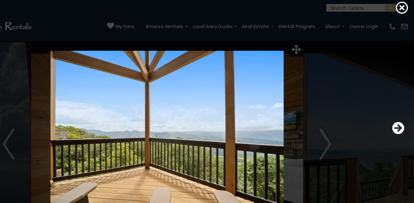
scroll to position [0, 0]
